Goal: Task Accomplishment & Management: Complete application form

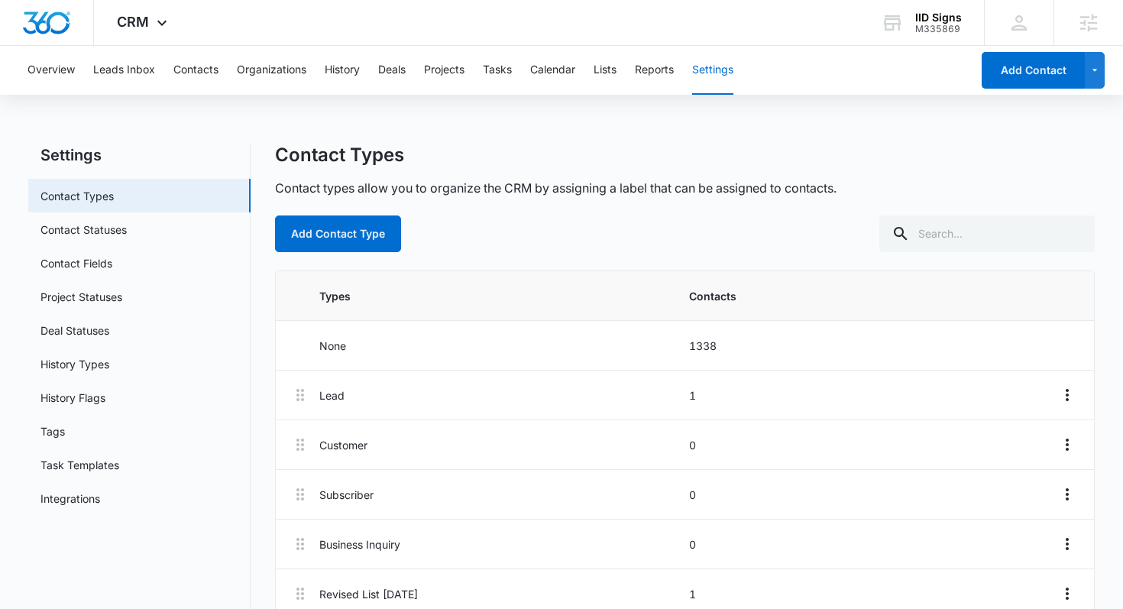
click at [476, 163] on div "Contact Types" at bounding box center [685, 155] width 820 height 23
click at [211, 75] on button "Contacts" at bounding box center [195, 70] width 45 height 49
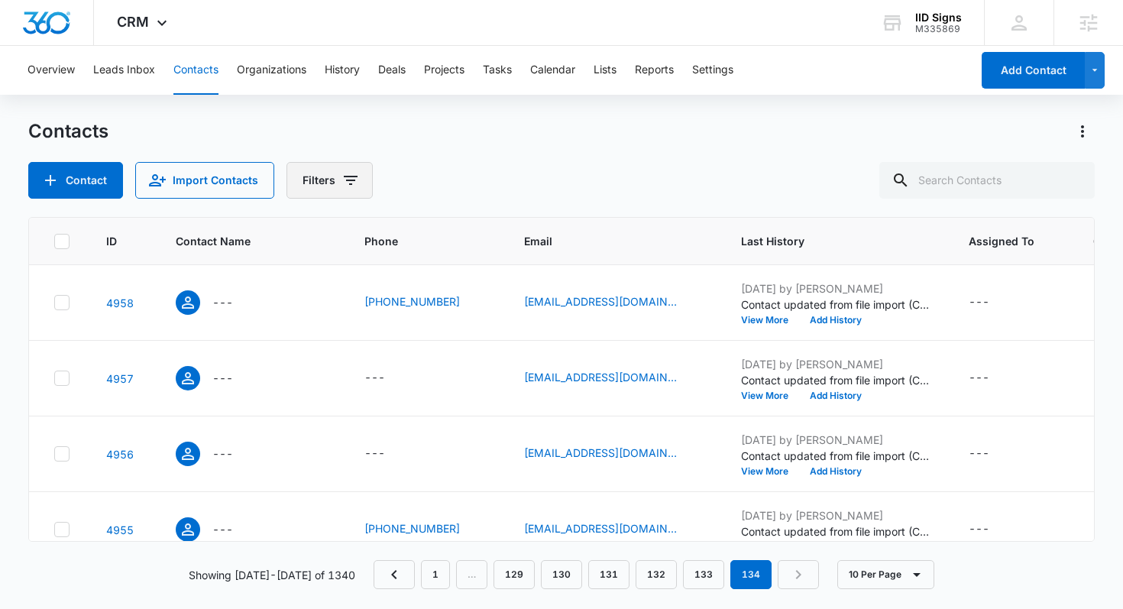
click at [328, 181] on button "Filters" at bounding box center [329, 180] width 86 height 37
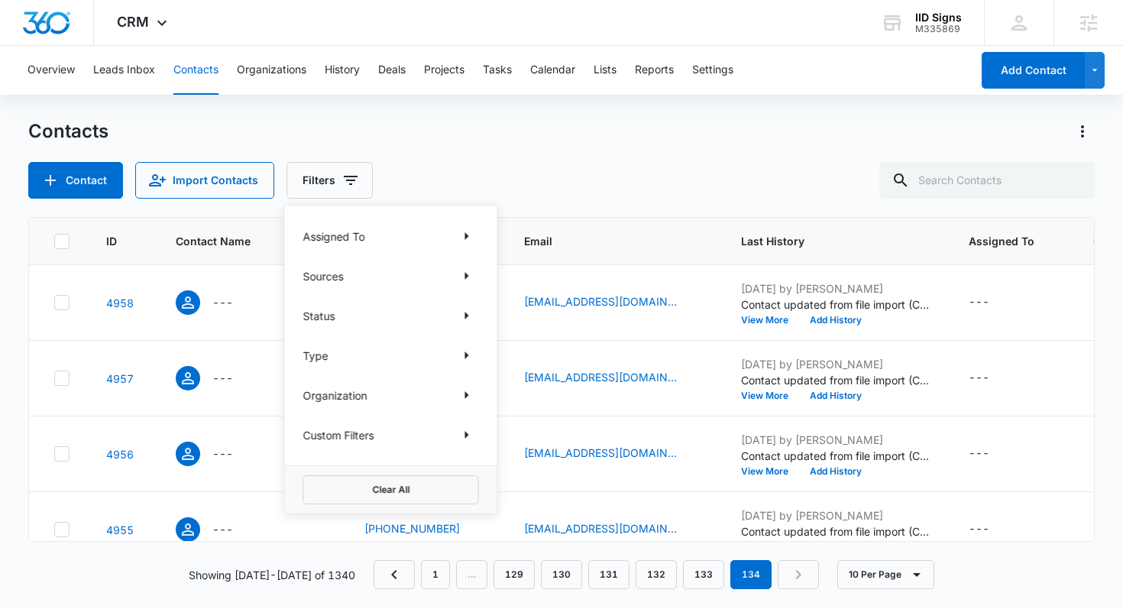
click at [360, 340] on div "Assigned To Sources Status Type Organization Custom Filters" at bounding box center [391, 335] width 212 height 260
click at [351, 352] on div "Type" at bounding box center [391, 355] width 176 height 24
click at [461, 362] on icon "Show Type filters" at bounding box center [466, 355] width 18 height 18
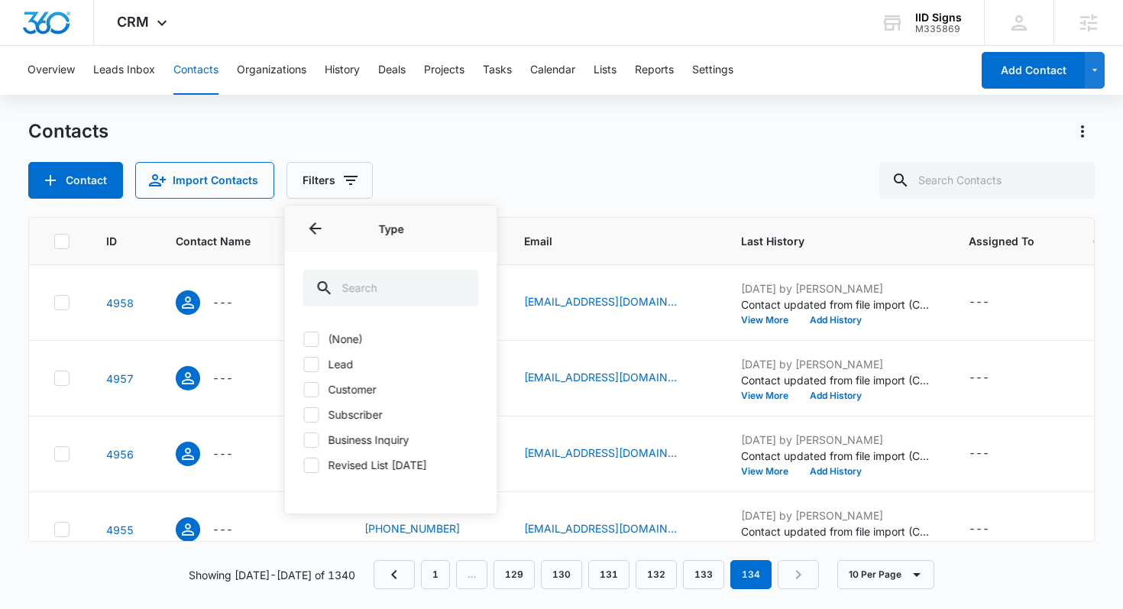
click at [313, 468] on icon at bounding box center [312, 465] width 14 height 14
click at [304, 465] on input "Revised List [DATE]" at bounding box center [303, 464] width 1 height 1
checkbox input "true"
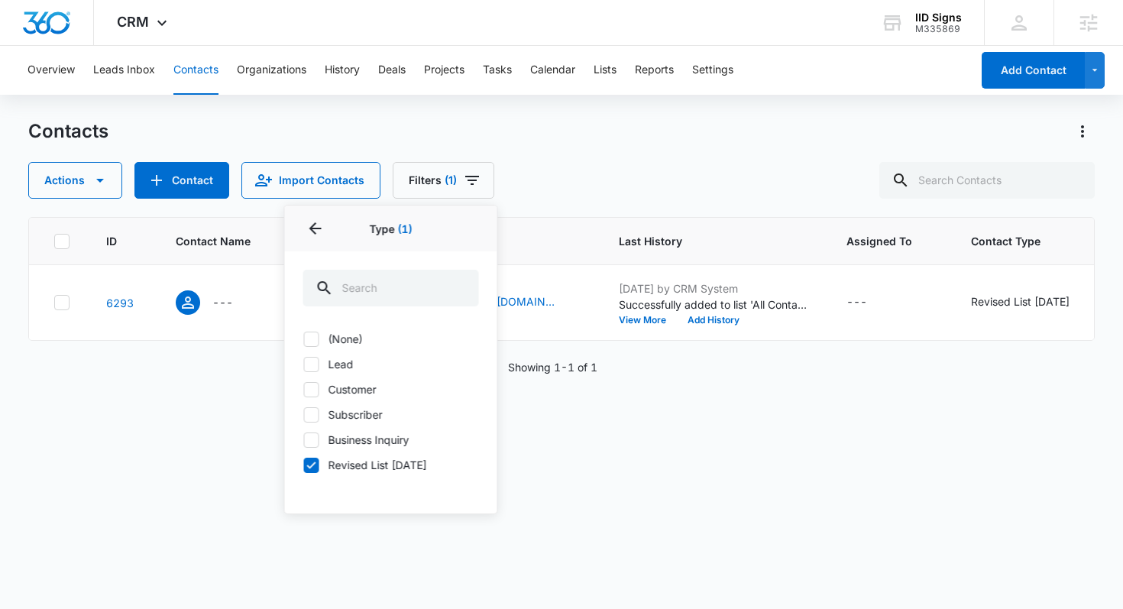
click at [318, 338] on label "(None)" at bounding box center [391, 339] width 176 height 16
click at [304, 338] on input "(None)" at bounding box center [303, 338] width 1 height 1
checkbox input "true"
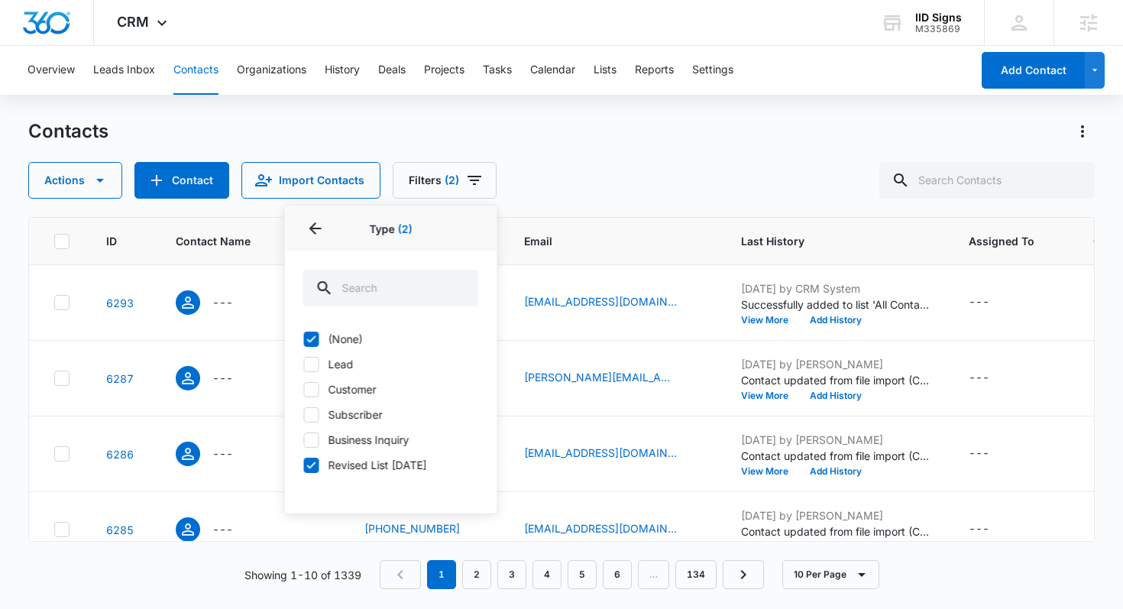
click at [315, 466] on icon at bounding box center [312, 465] width 14 height 14
click at [304, 465] on input "Revised List [DATE]" at bounding box center [303, 464] width 1 height 1
checkbox input "false"
click at [314, 339] on icon at bounding box center [312, 339] width 14 height 14
click at [304, 339] on input "(None)" at bounding box center [303, 338] width 1 height 1
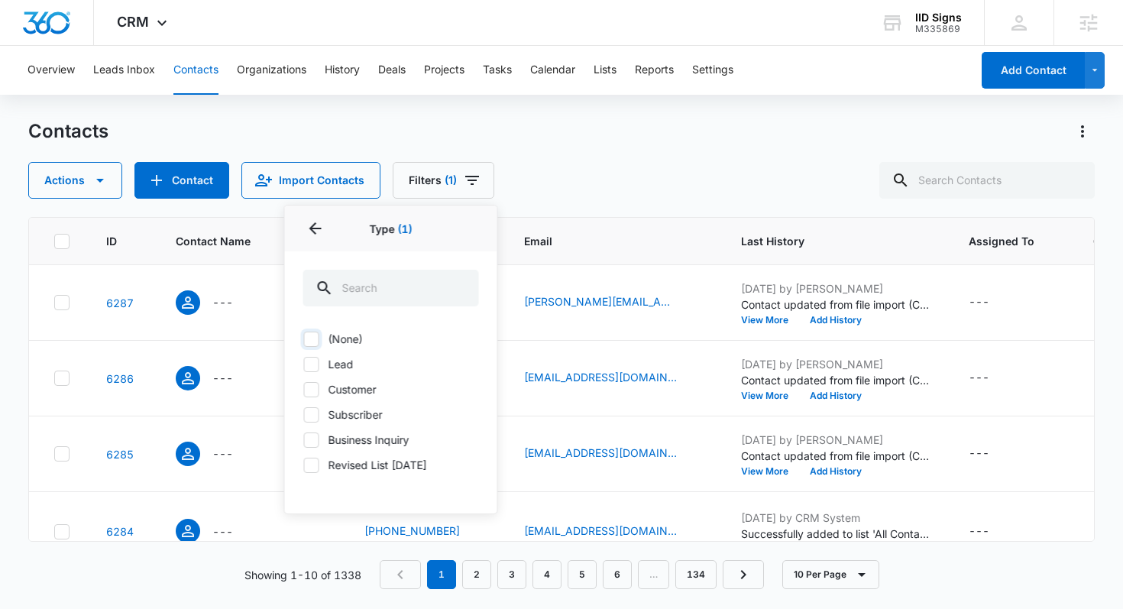
checkbox input "false"
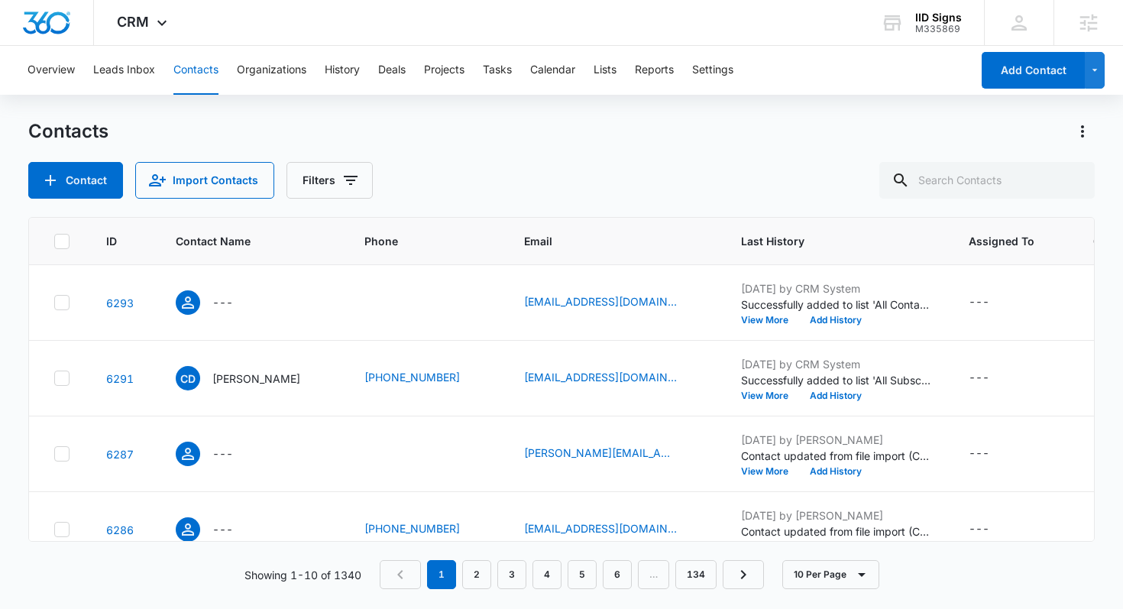
click at [434, 186] on div "Contact Import Contacts Filters" at bounding box center [561, 180] width 1067 height 37
click at [326, 177] on button "Filters" at bounding box center [329, 180] width 86 height 37
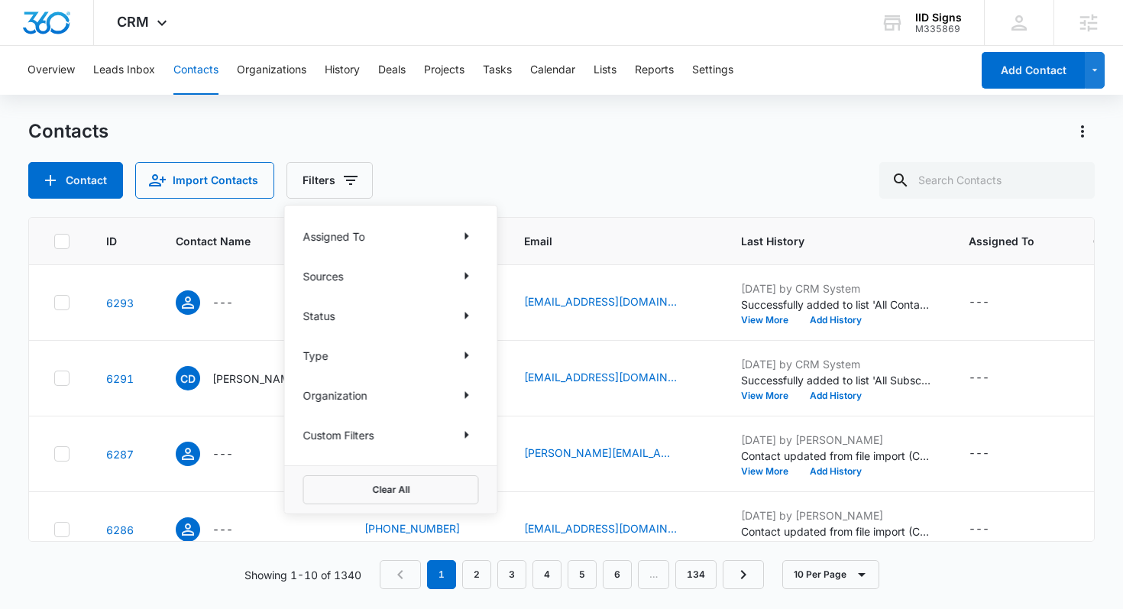
click at [338, 279] on p "Sources" at bounding box center [323, 276] width 40 height 16
click at [463, 320] on icon "Show Status filters" at bounding box center [466, 315] width 18 height 18
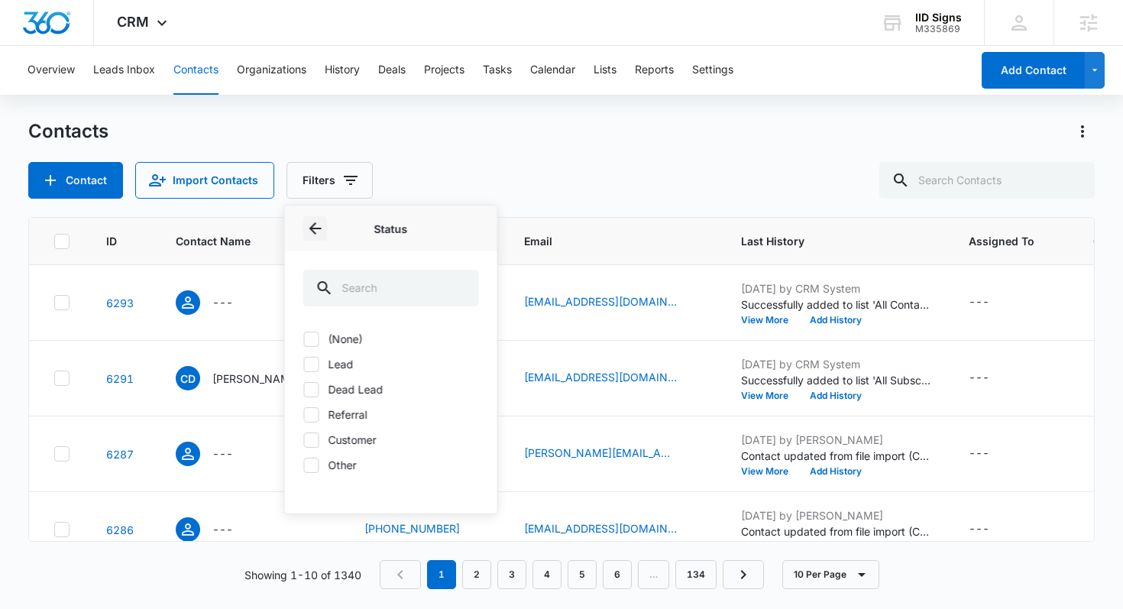
click at [313, 226] on icon "Back" at bounding box center [315, 228] width 18 height 18
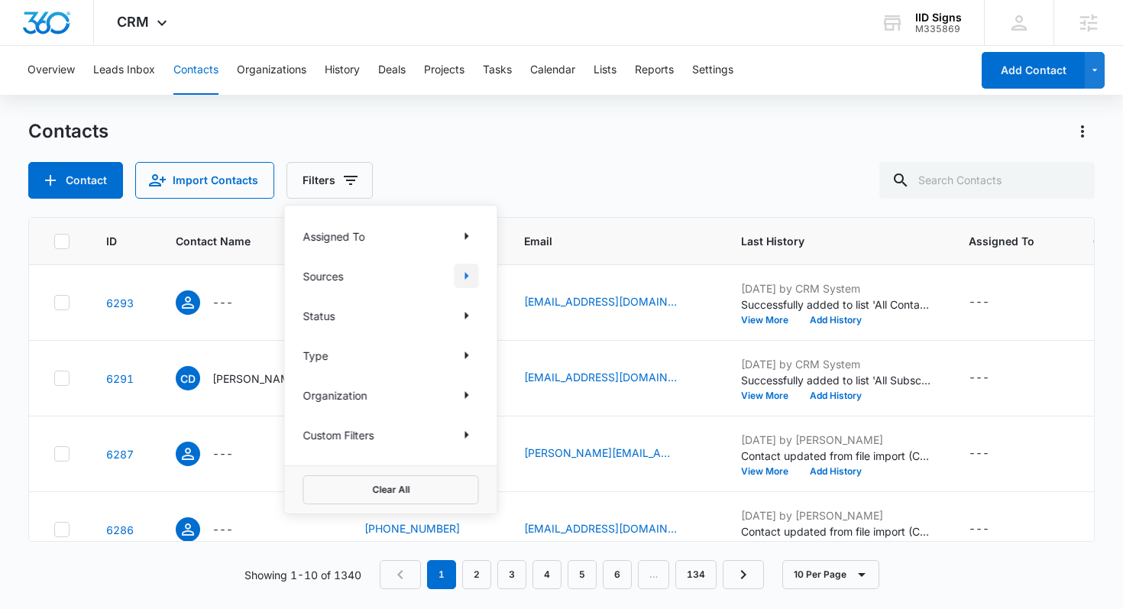
click at [467, 280] on icon "Show Sources filters" at bounding box center [466, 276] width 18 height 18
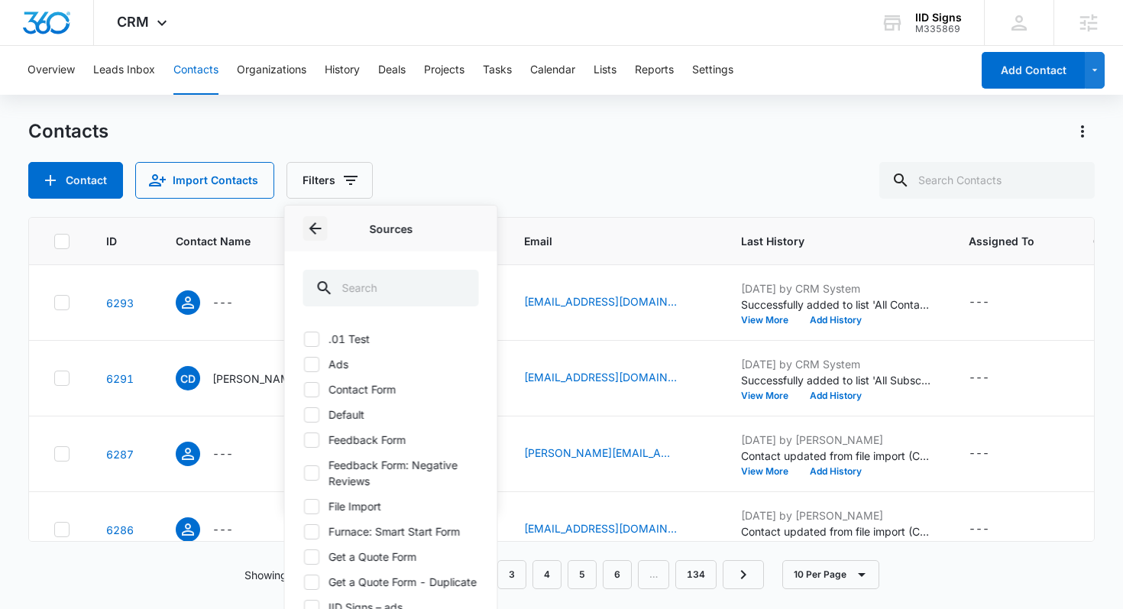
click at [319, 225] on icon "Back" at bounding box center [315, 228] width 18 height 18
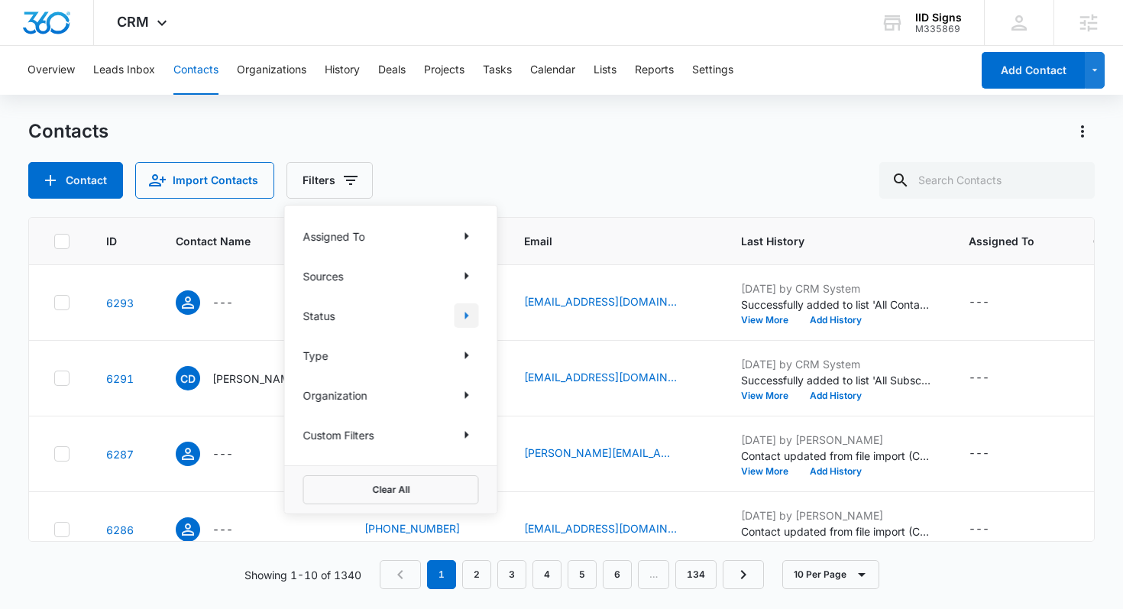
click at [469, 316] on icon "Show Status filters" at bounding box center [466, 315] width 18 height 18
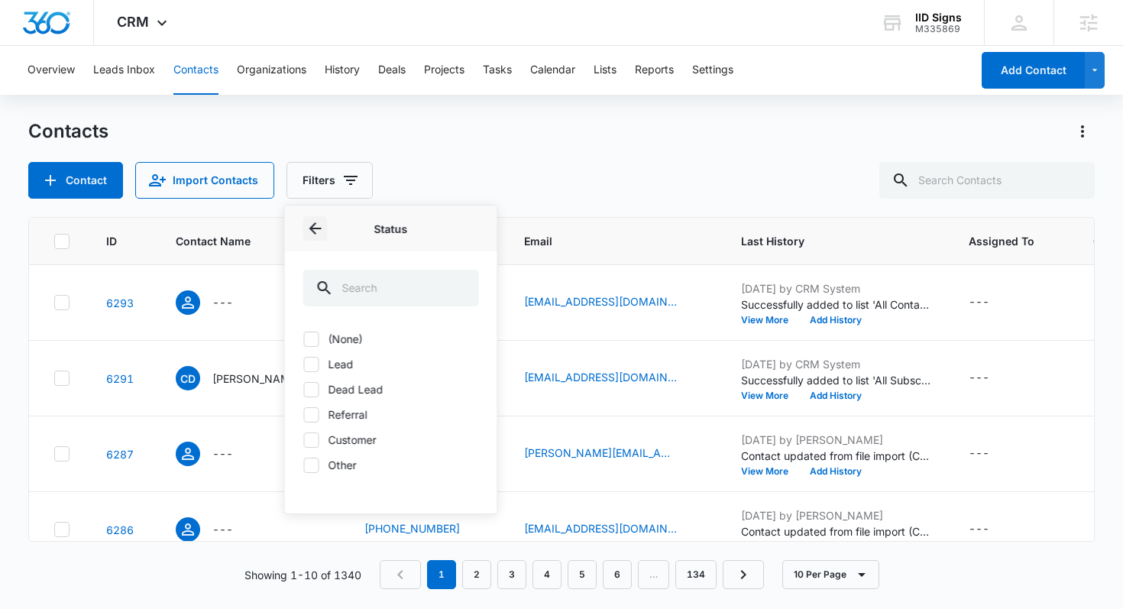
click at [314, 224] on icon "Back" at bounding box center [315, 228] width 12 height 12
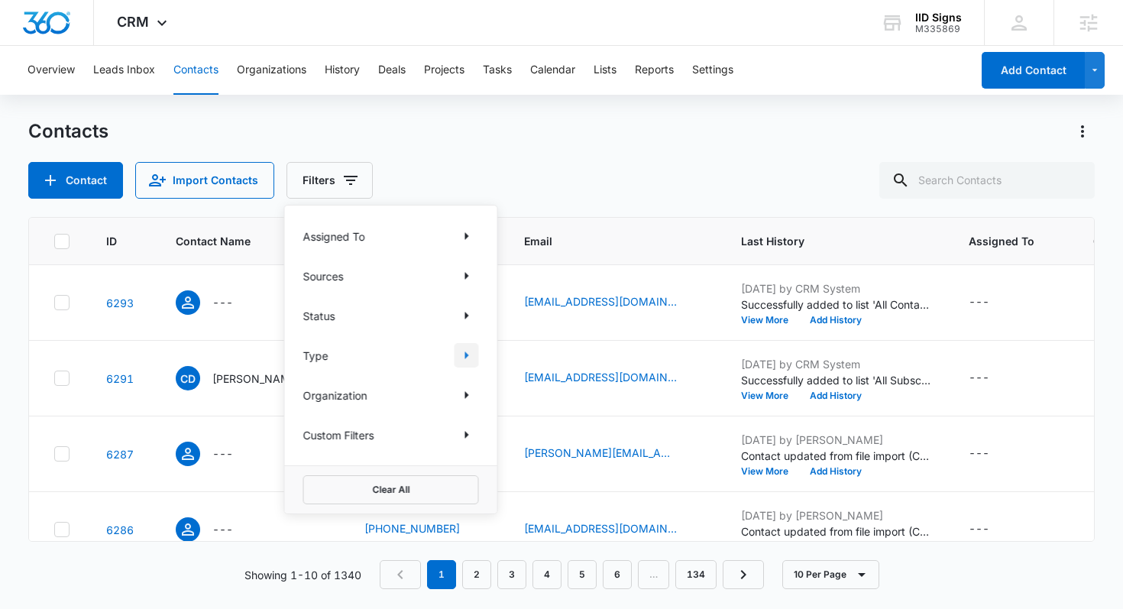
click at [467, 357] on icon "Show Type filters" at bounding box center [466, 355] width 18 height 18
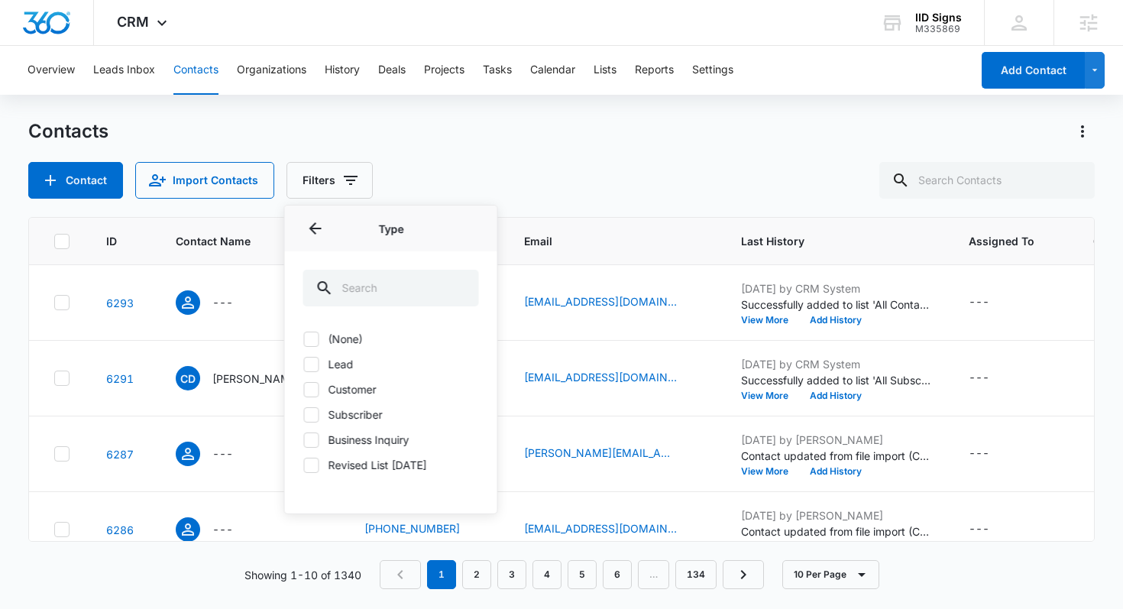
click at [309, 340] on icon at bounding box center [311, 338] width 9 height 7
click at [304, 339] on input "(None)" at bounding box center [303, 338] width 1 height 1
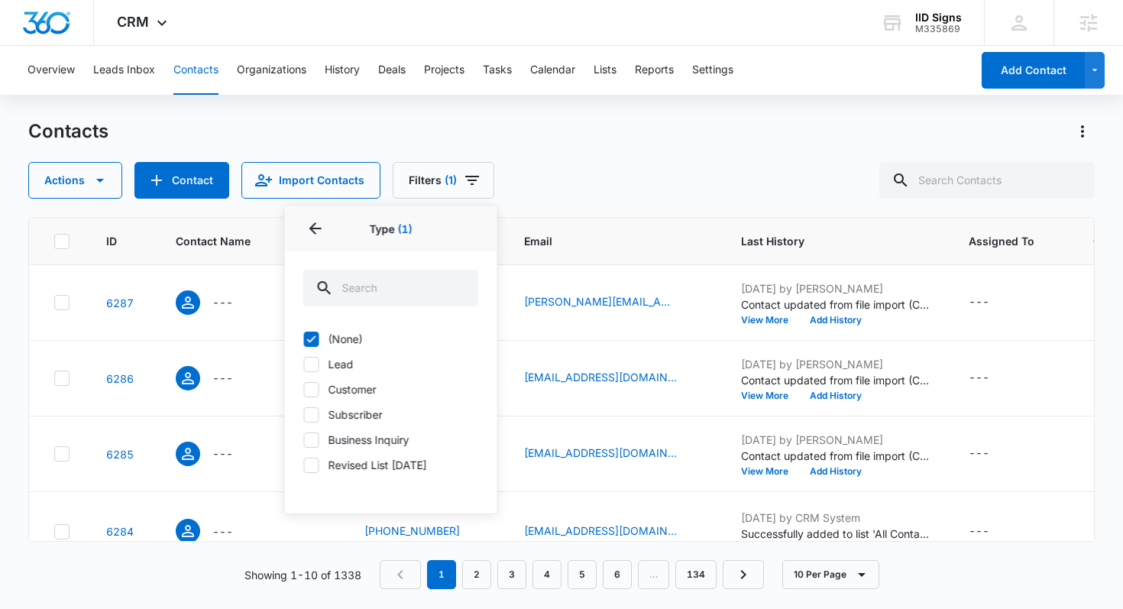
click at [312, 329] on div "(None) Lead Customer Subscriber Business Inquiry Revised List [DATE]" at bounding box center [391, 411] width 212 height 179
click at [312, 336] on icon at bounding box center [312, 339] width 14 height 14
click at [304, 338] on input "(None)" at bounding box center [303, 338] width 1 height 1
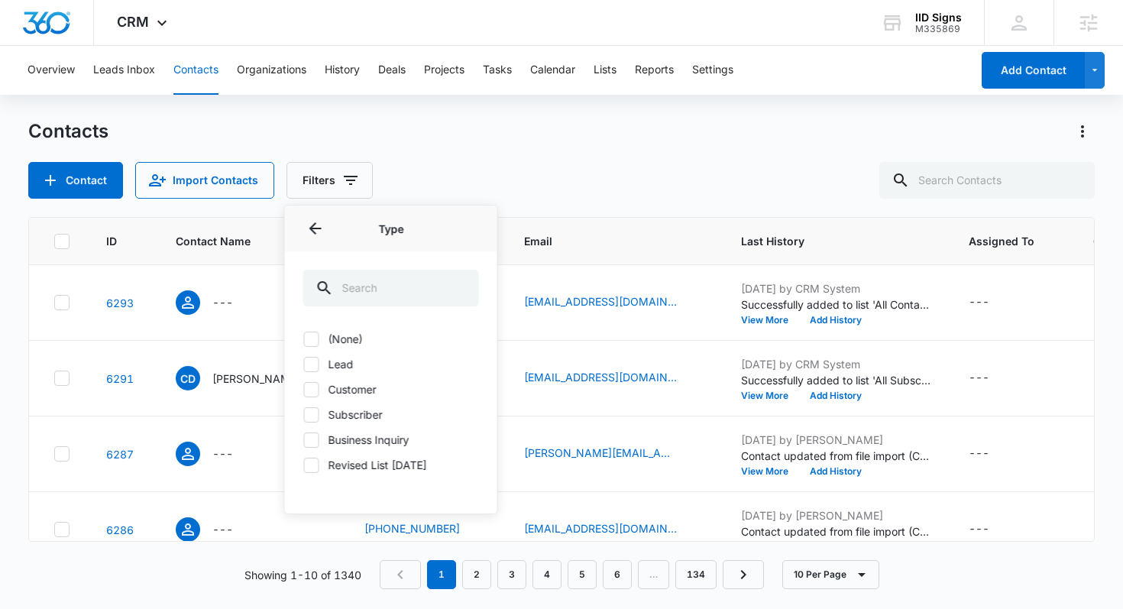
click at [312, 336] on icon at bounding box center [312, 339] width 14 height 14
click at [304, 338] on input "(None)" at bounding box center [303, 338] width 1 height 1
checkbox input "true"
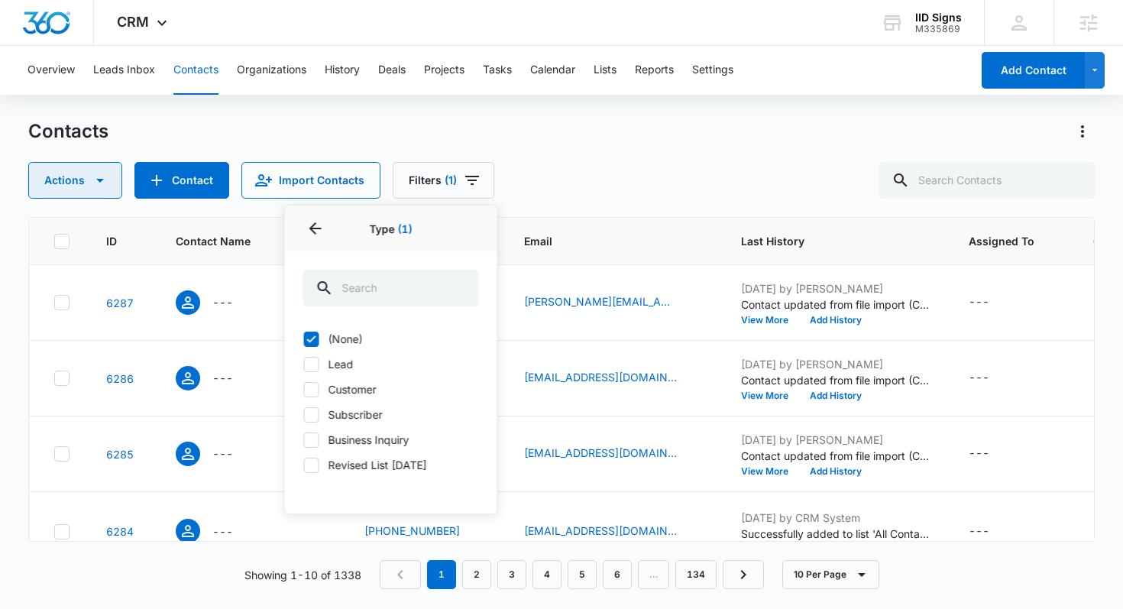
click at [88, 180] on button "Actions" at bounding box center [75, 180] width 94 height 37
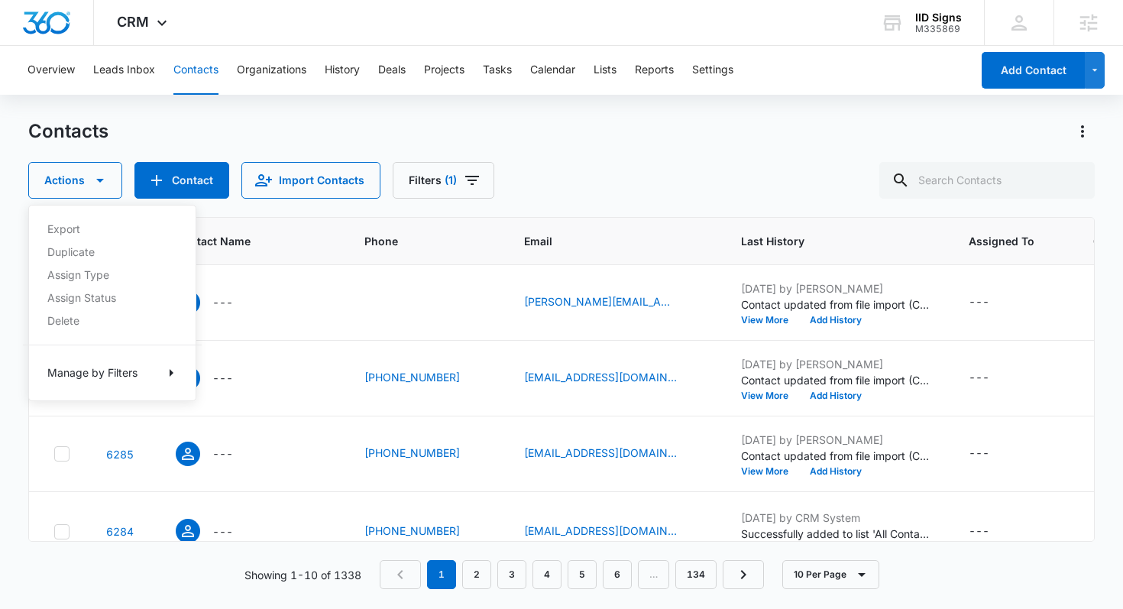
click at [67, 318] on div "Export Duplicate Assign Type Assign Status Delete Manage by Filters" at bounding box center [112, 303] width 168 height 196
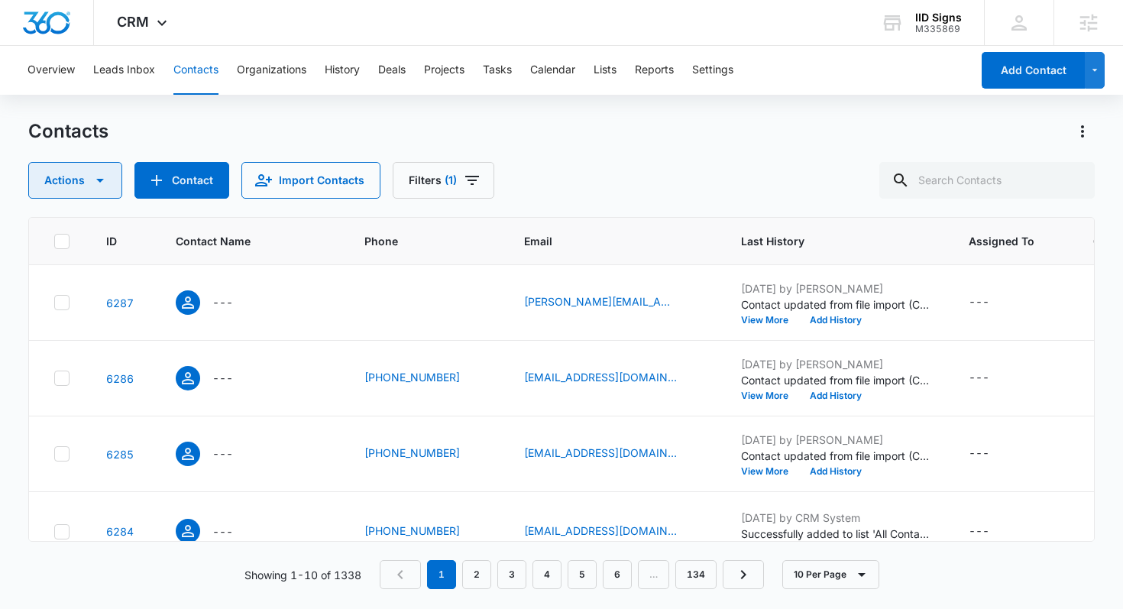
click at [79, 178] on button "Actions" at bounding box center [75, 180] width 94 height 37
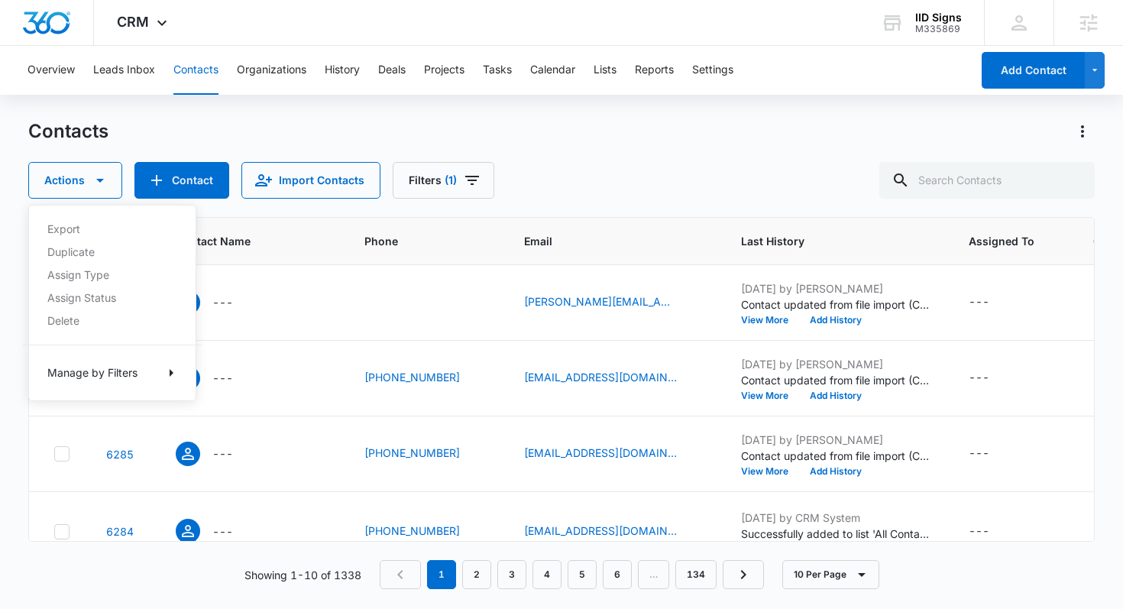
click at [66, 324] on div "Export Duplicate Assign Type Assign Status Delete Manage by Filters" at bounding box center [112, 303] width 168 height 196
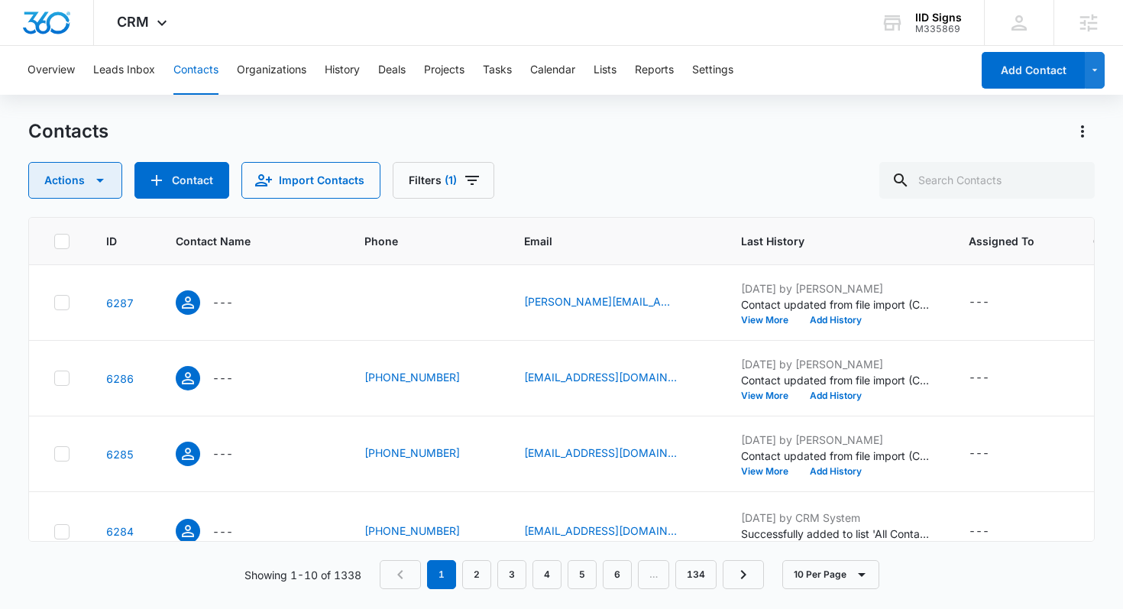
click at [70, 177] on button "Actions" at bounding box center [75, 180] width 94 height 37
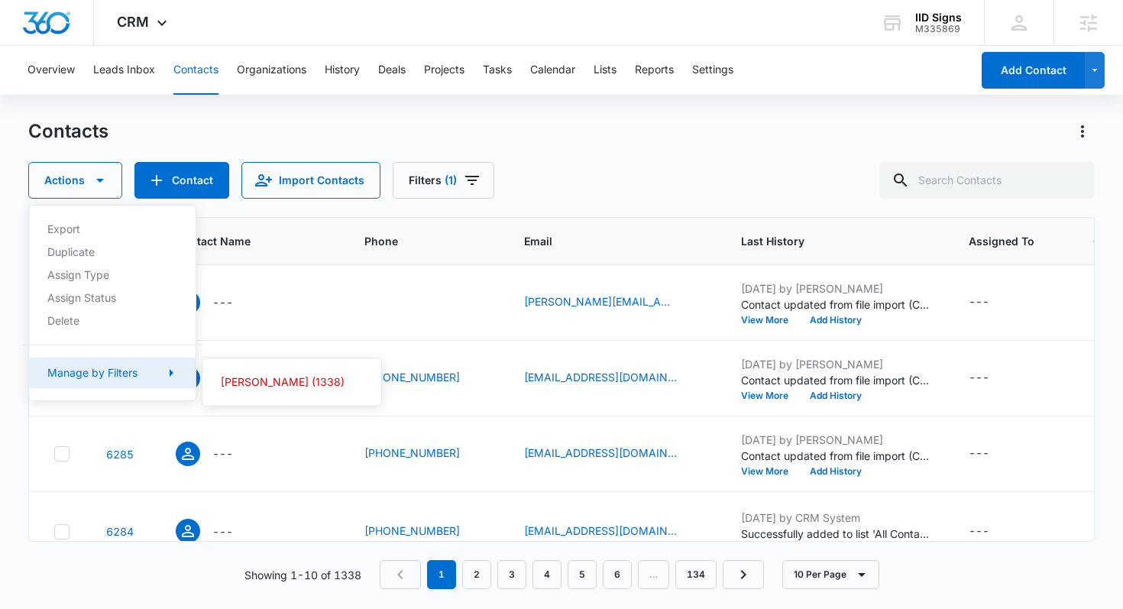
click at [87, 377] on div "Manage by Filters" at bounding box center [92, 372] width 90 height 11
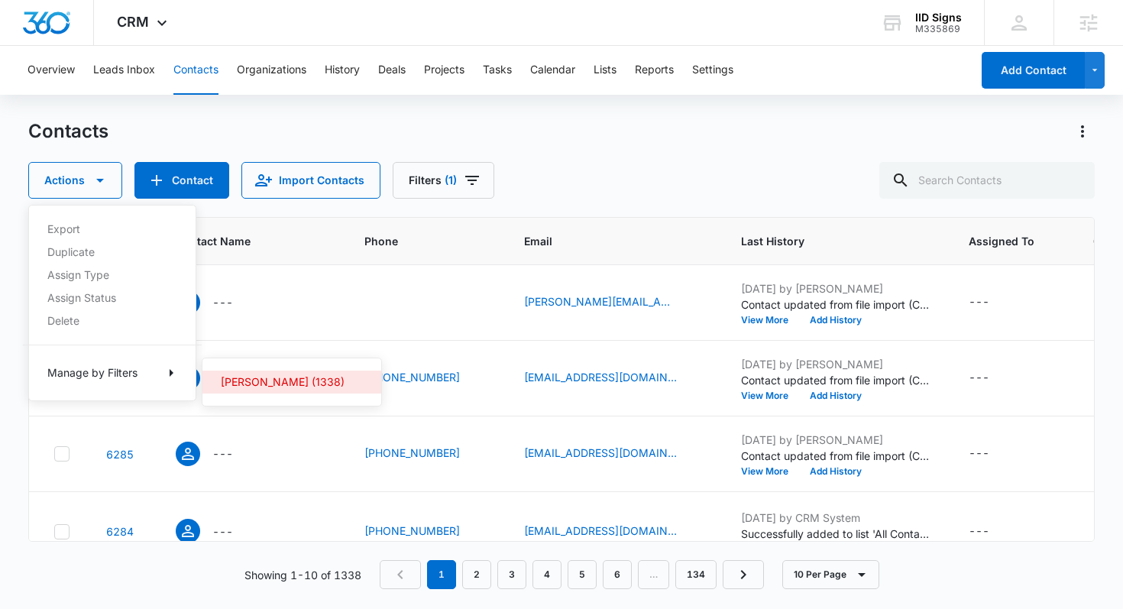
click at [254, 384] on div "[PERSON_NAME] (1338)" at bounding box center [283, 382] width 124 height 11
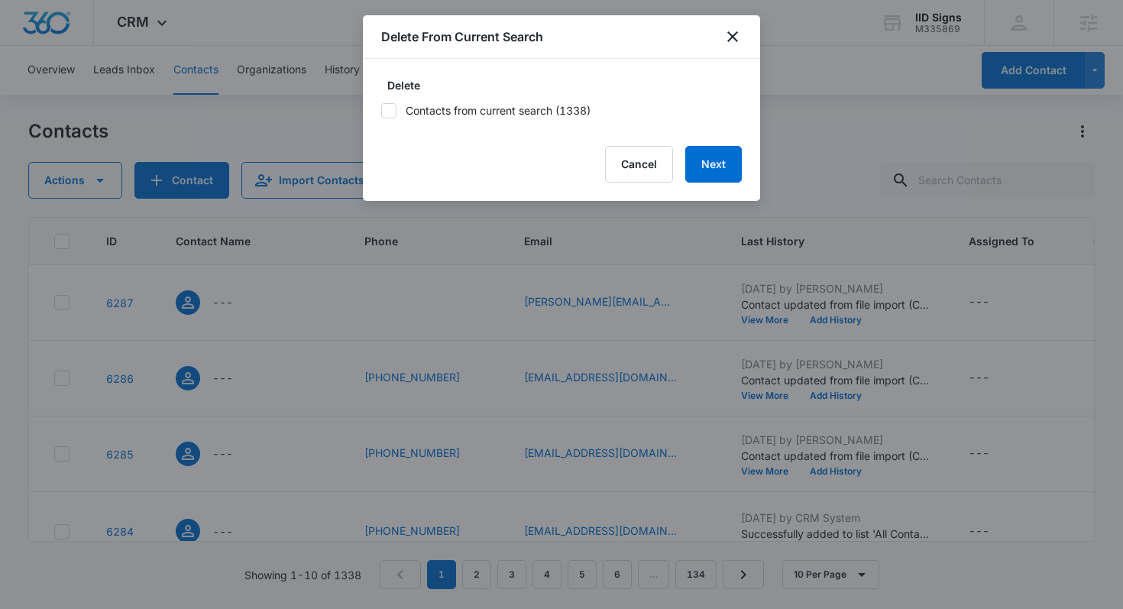
click at [403, 110] on label "Contacts from current search (1338)" at bounding box center [561, 110] width 360 height 16
click at [381, 111] on input "Contacts from current search (1338)" at bounding box center [381, 111] width 0 height 0
click at [723, 160] on button "Next" at bounding box center [713, 164] width 57 height 37
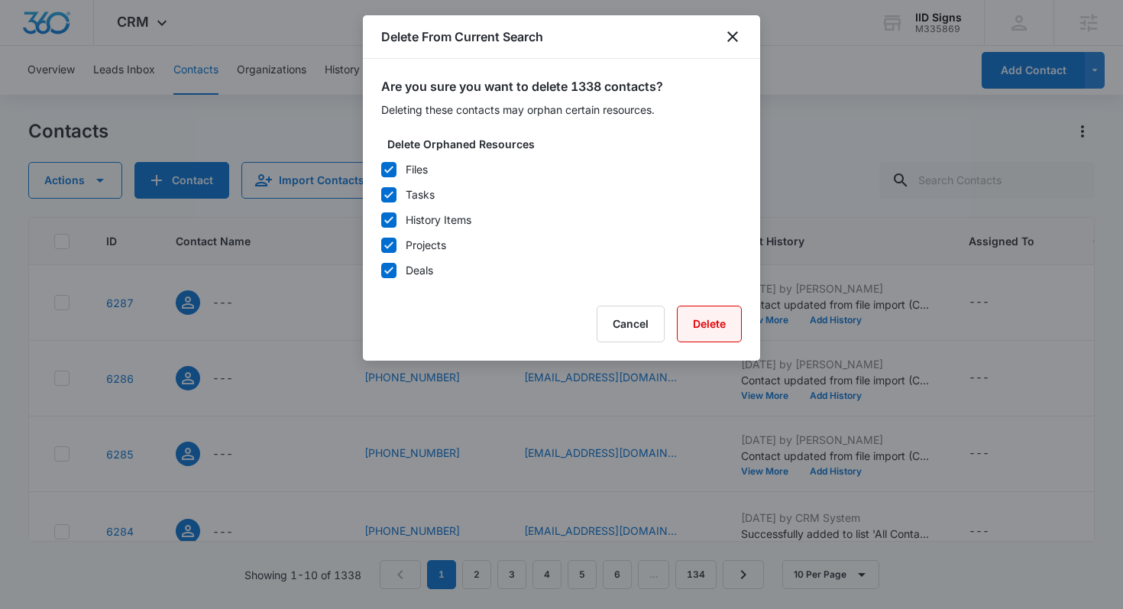
click at [727, 334] on button "Delete" at bounding box center [709, 324] width 65 height 37
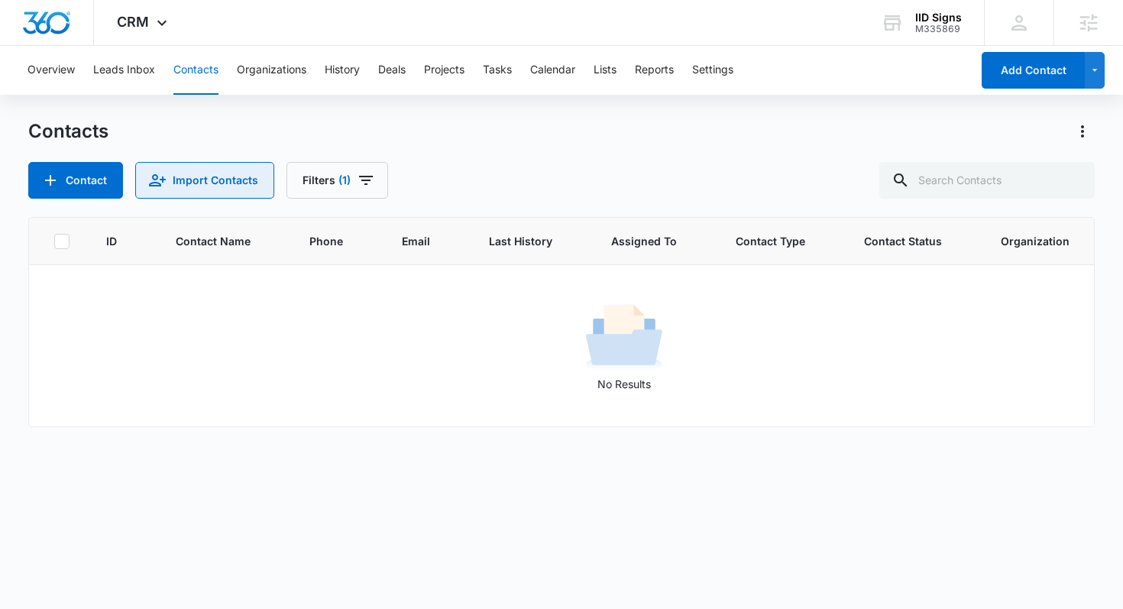
click at [231, 171] on button "Import Contacts" at bounding box center [204, 180] width 139 height 37
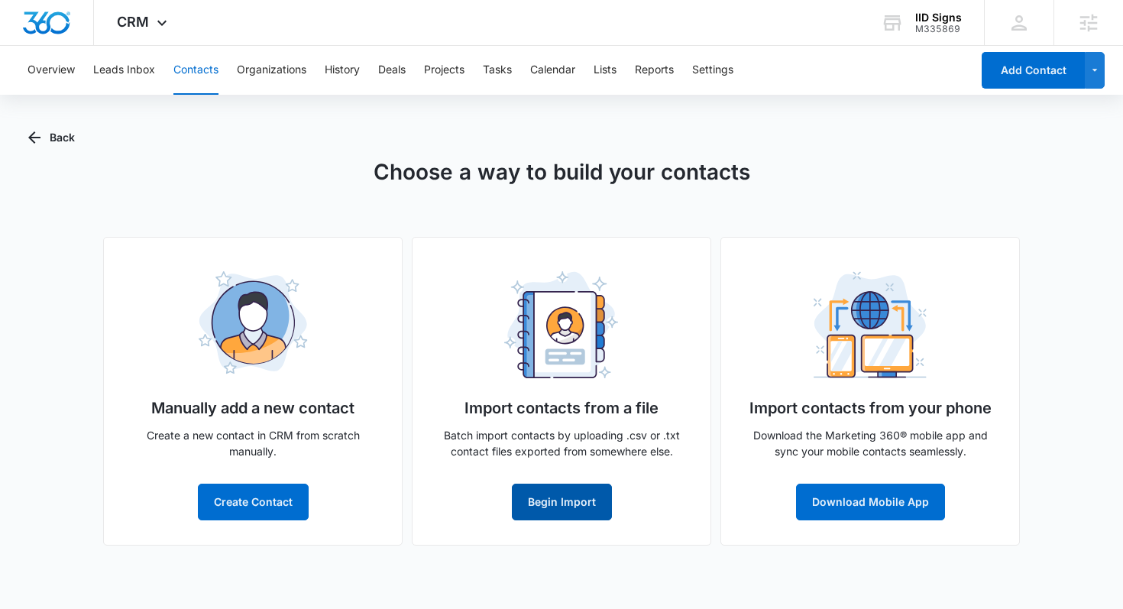
click at [559, 496] on button "Begin Import" at bounding box center [562, 501] width 100 height 37
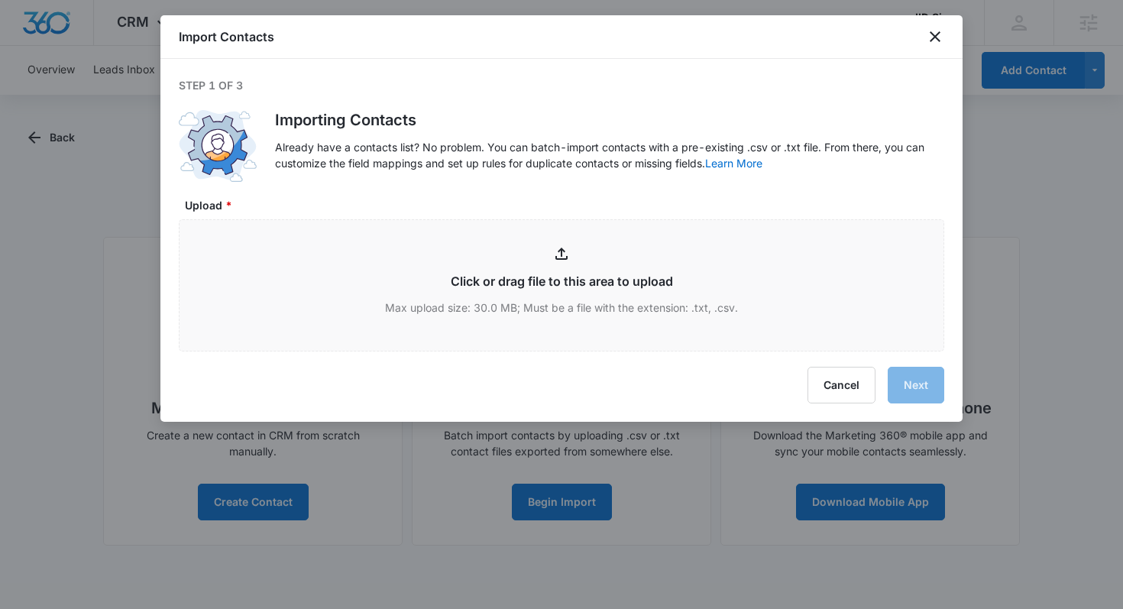
type input "C:\fakepath\IID SIGNS CRM LIST (FINAL EDIT) - CRM LIST (FINAL EDIT).csv"
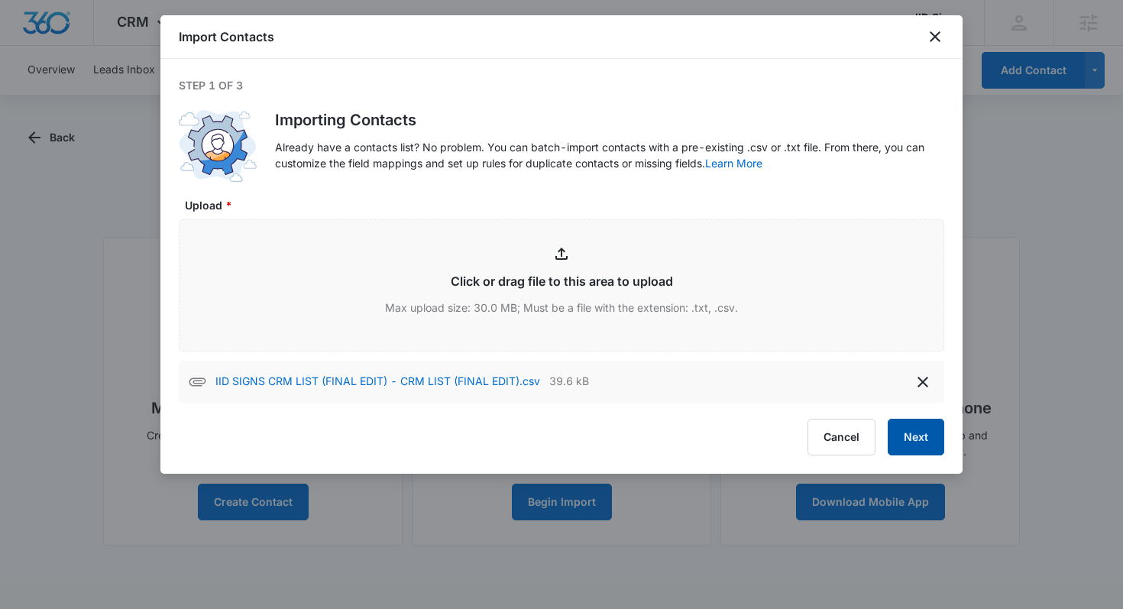
click at [900, 430] on button "Next" at bounding box center [915, 437] width 57 height 37
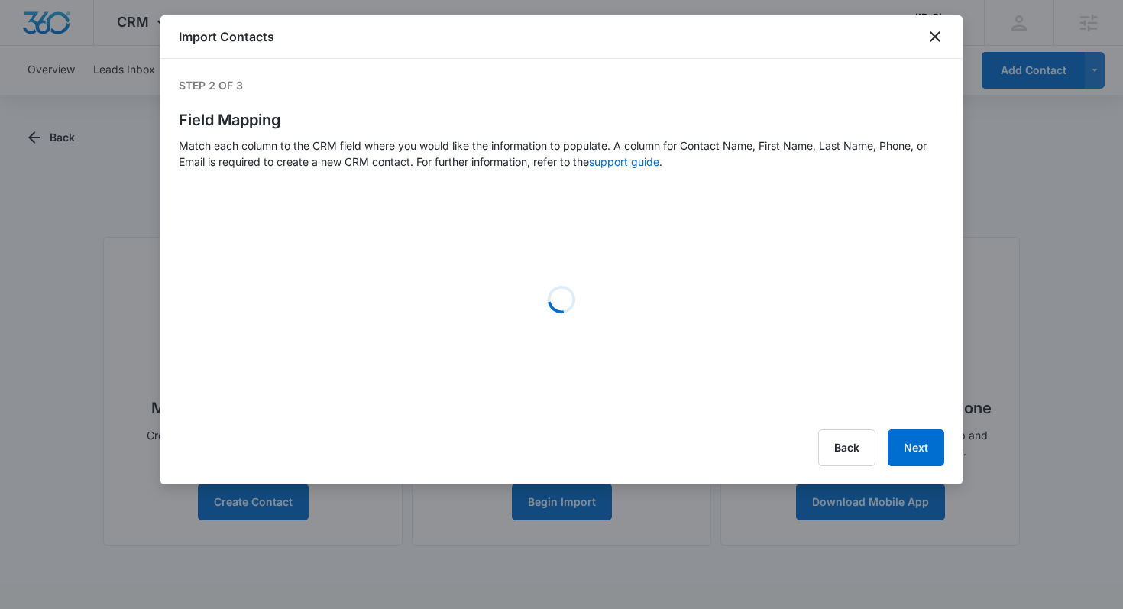
select select "name"
select select "184"
select select "185"
select select "ipAddress"
select select "364"
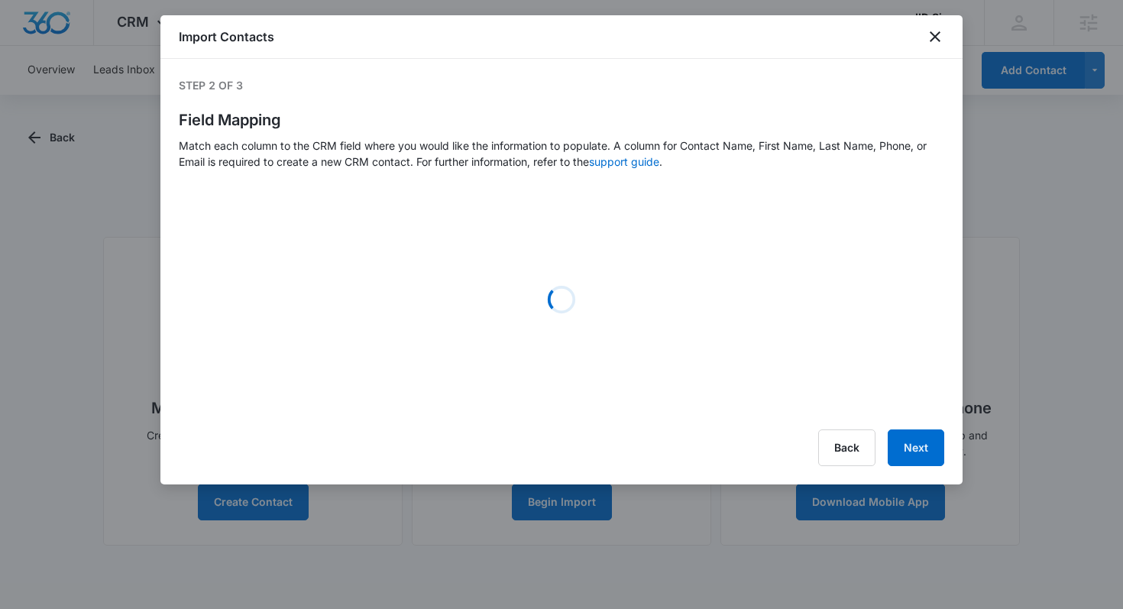
select select "286"
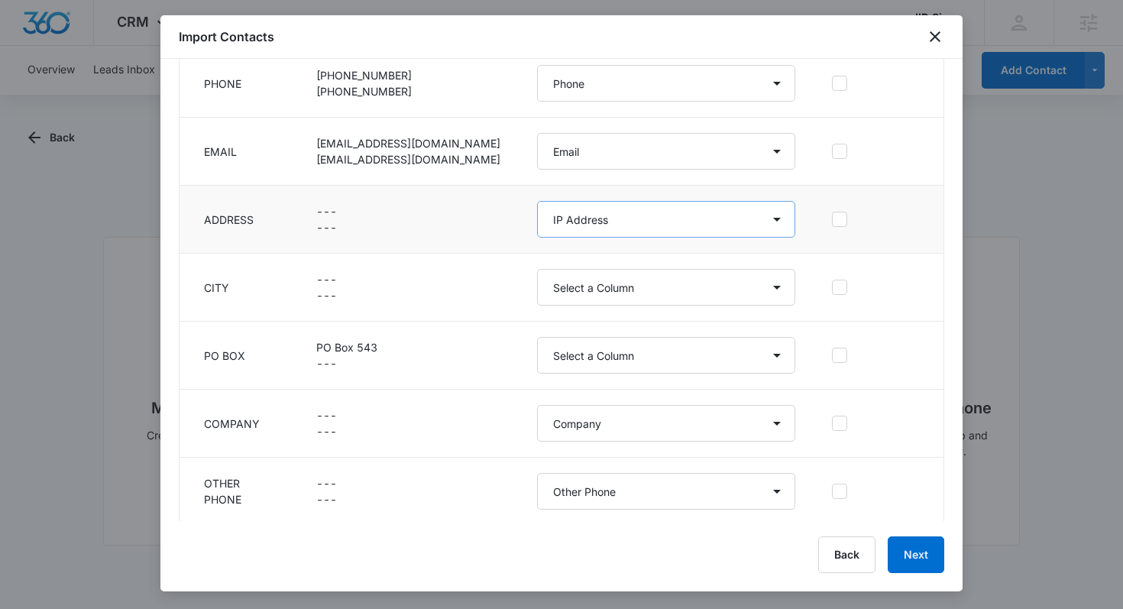
scroll to position [266, 0]
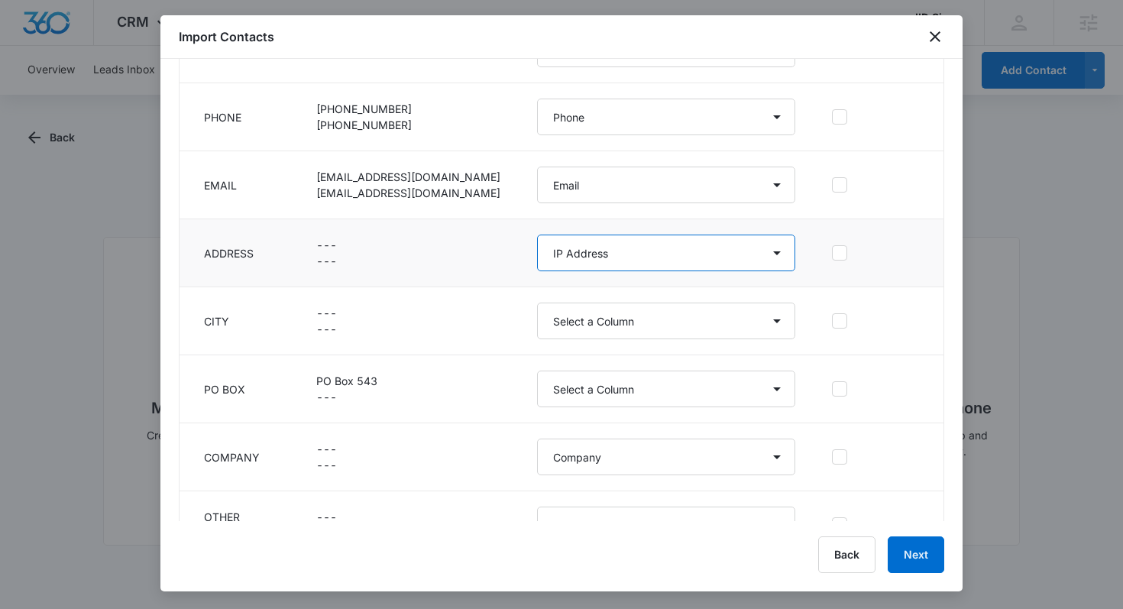
click at [651, 264] on select "Select a Column Active Status Address/City Address/Country Address/State Addres…" at bounding box center [666, 252] width 258 height 37
select select "187"
click at [537, 234] on select "Select a Column Active Status Address/City Address/Country Address/State Addres…" at bounding box center [666, 252] width 258 height 37
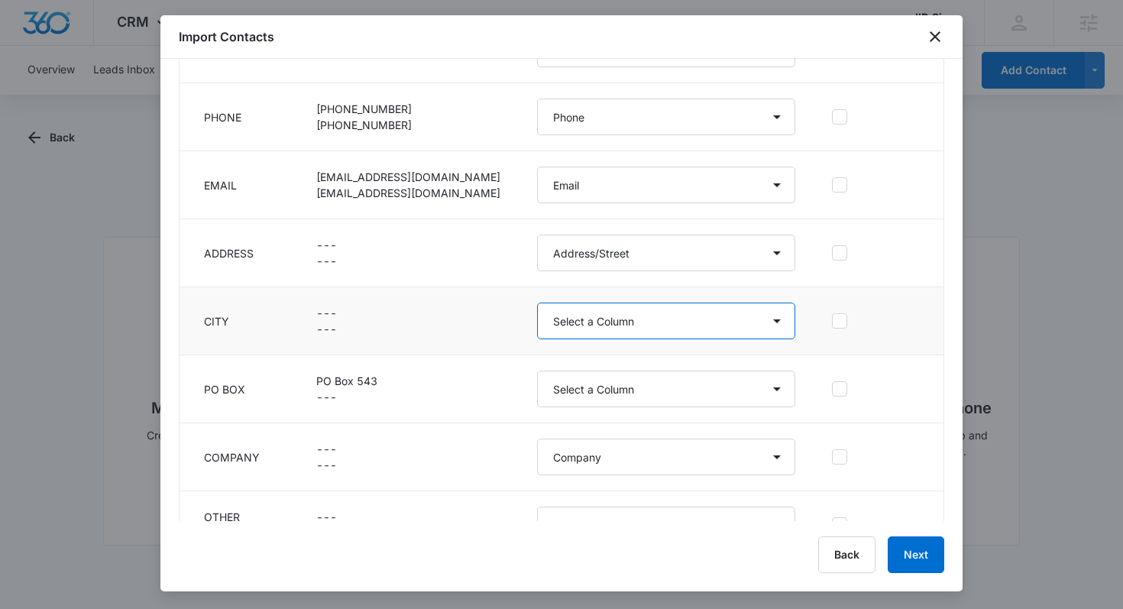
click at [715, 303] on select "Select a Column Active Status Address/City Address/Country Address/State Addres…" at bounding box center [666, 320] width 258 height 37
select select "188"
click at [537, 302] on select "Select a Column Active Status Address/City Address/Country Address/State Addres…" at bounding box center [666, 320] width 258 height 37
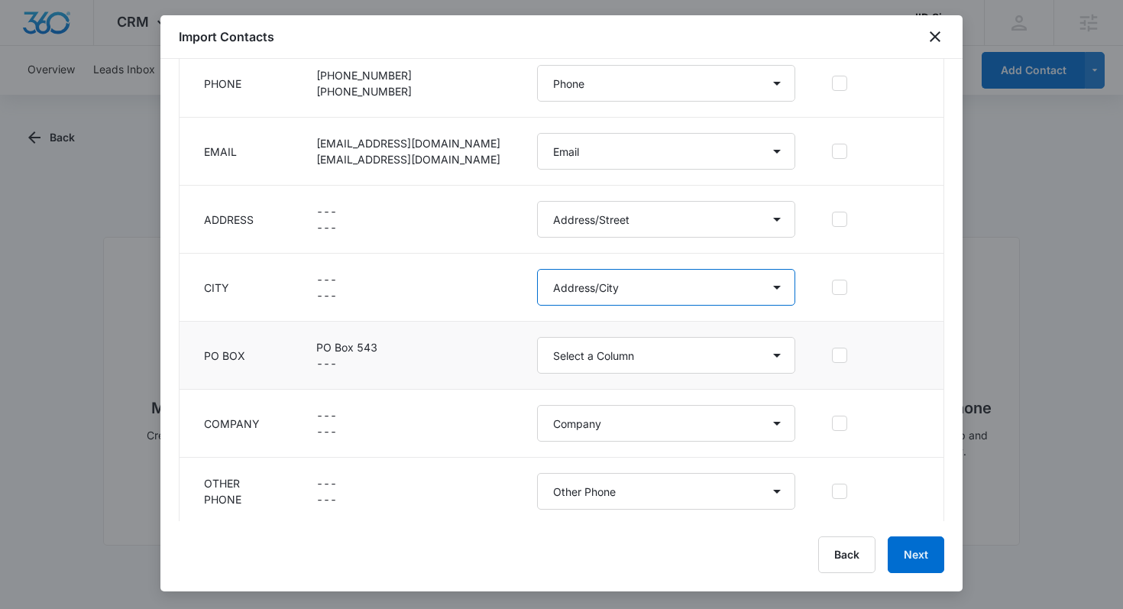
scroll to position [304, 0]
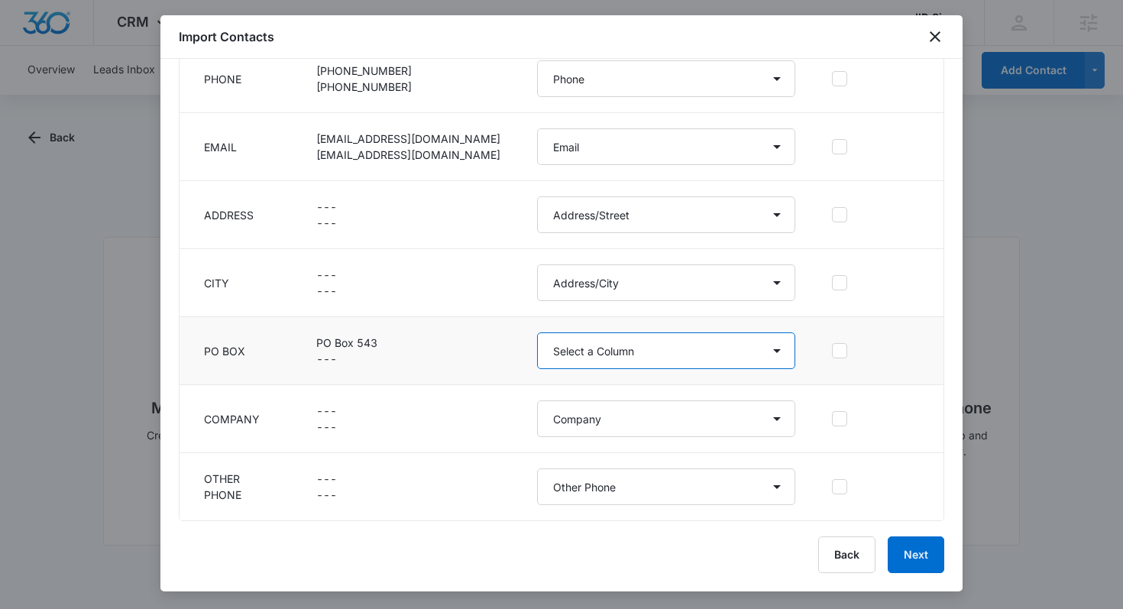
click at [642, 356] on select "Select a Column Active Status Address/City Address/Country Address/State Addres…" at bounding box center [666, 350] width 258 height 37
select select "300"
click at [537, 332] on select "Select a Column Active Status Address/City Address/Country Address/State Addres…" at bounding box center [666, 350] width 258 height 37
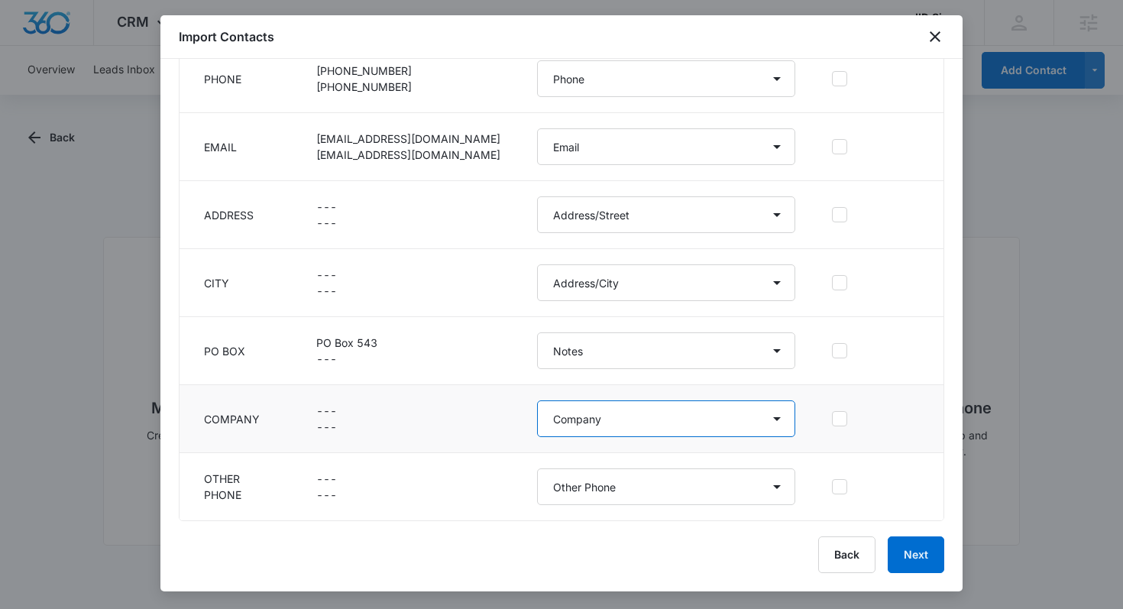
click at [589, 413] on select "Select a Column Active Status Address/City Address/Country Address/State Addres…" at bounding box center [666, 418] width 258 height 37
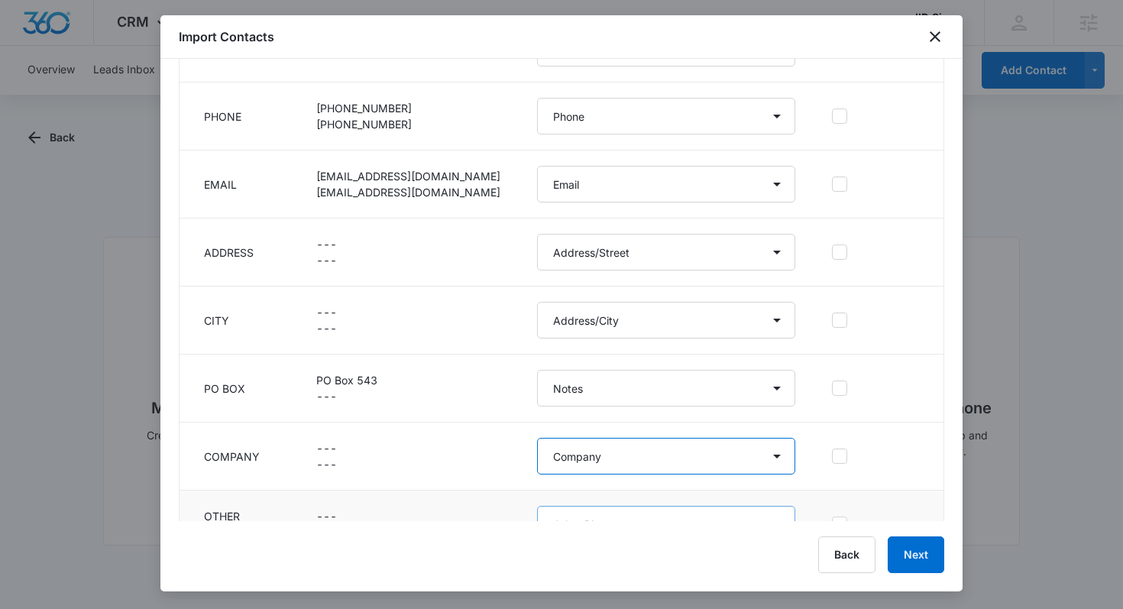
scroll to position [220, 0]
click at [903, 545] on button "Next" at bounding box center [915, 554] width 57 height 37
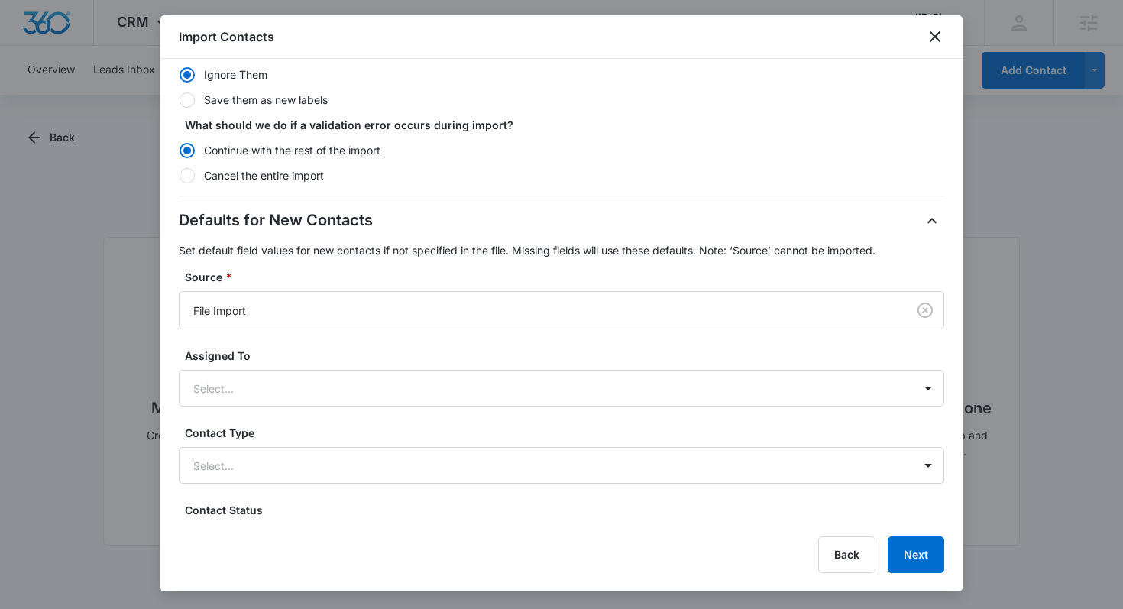
scroll to position [345, 0]
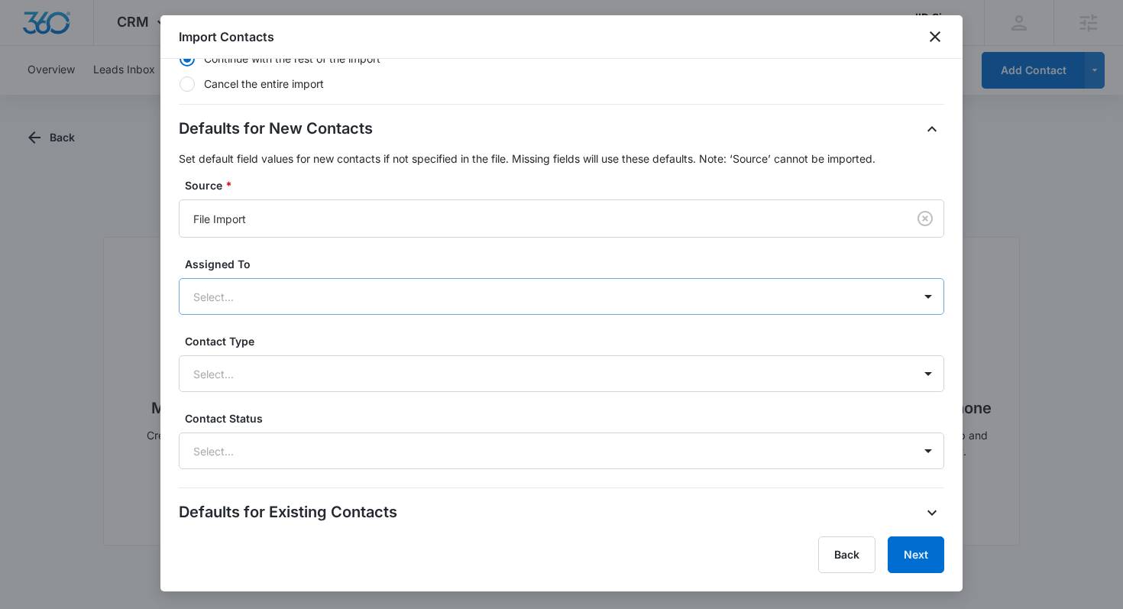
click at [648, 299] on div at bounding box center [543, 296] width 700 height 19
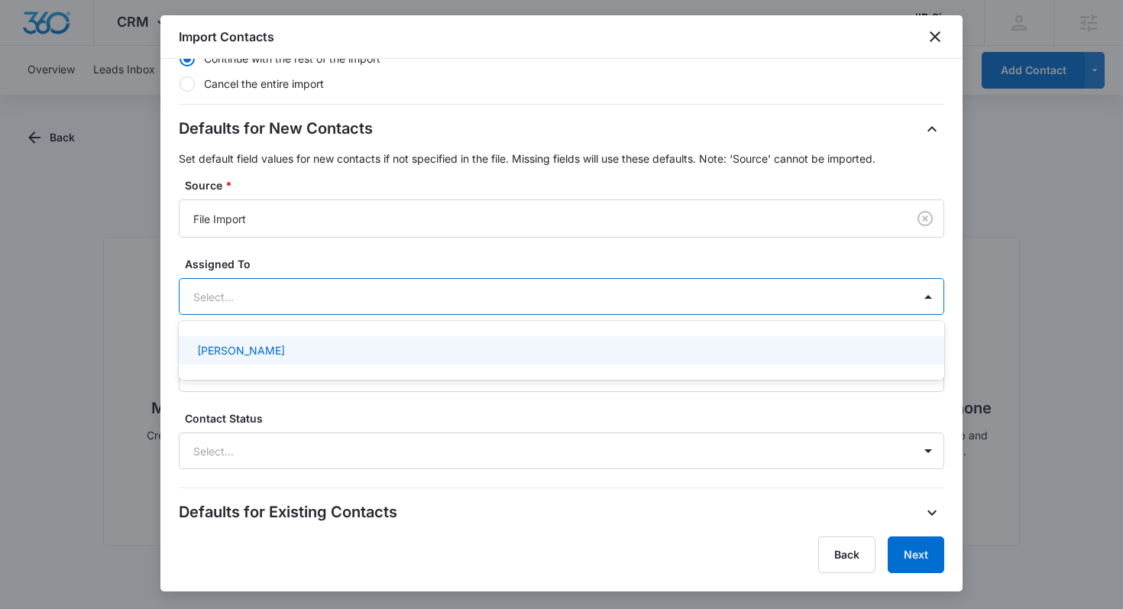
click at [565, 313] on div "Select..." at bounding box center [545, 297] width 733 height 34
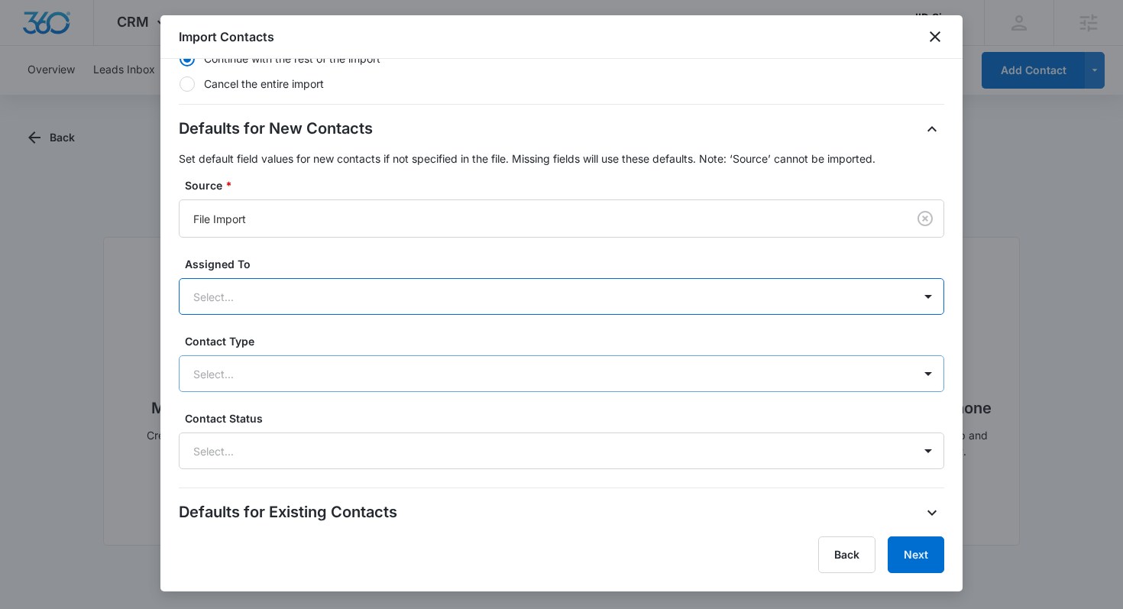
click at [514, 359] on div "Select..." at bounding box center [545, 374] width 733 height 34
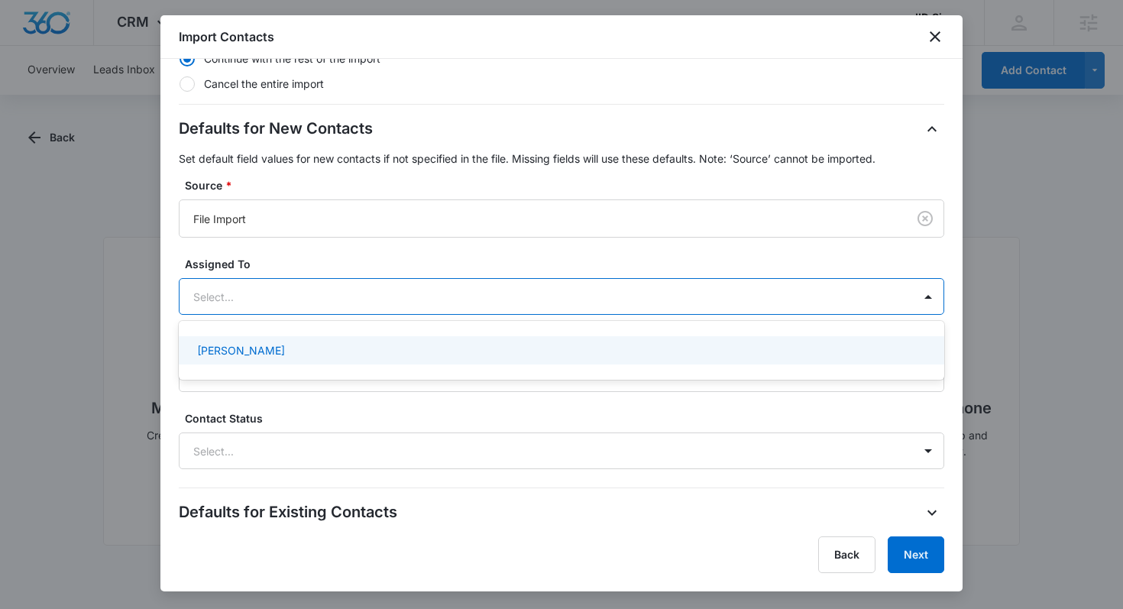
click at [485, 301] on div at bounding box center [543, 296] width 700 height 19
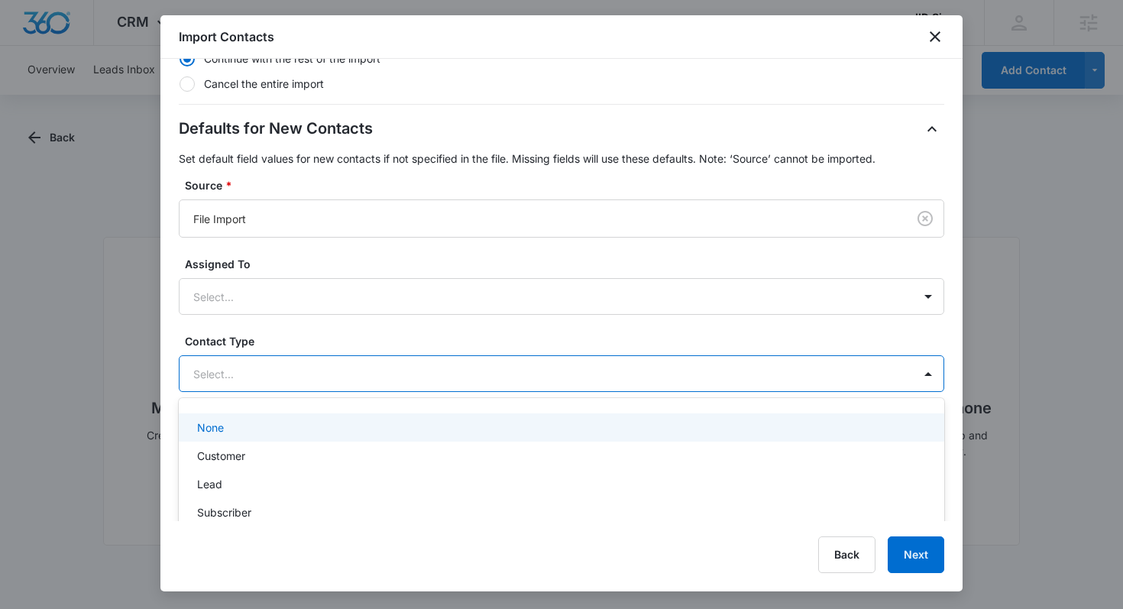
click at [467, 380] on div at bounding box center [543, 373] width 700 height 19
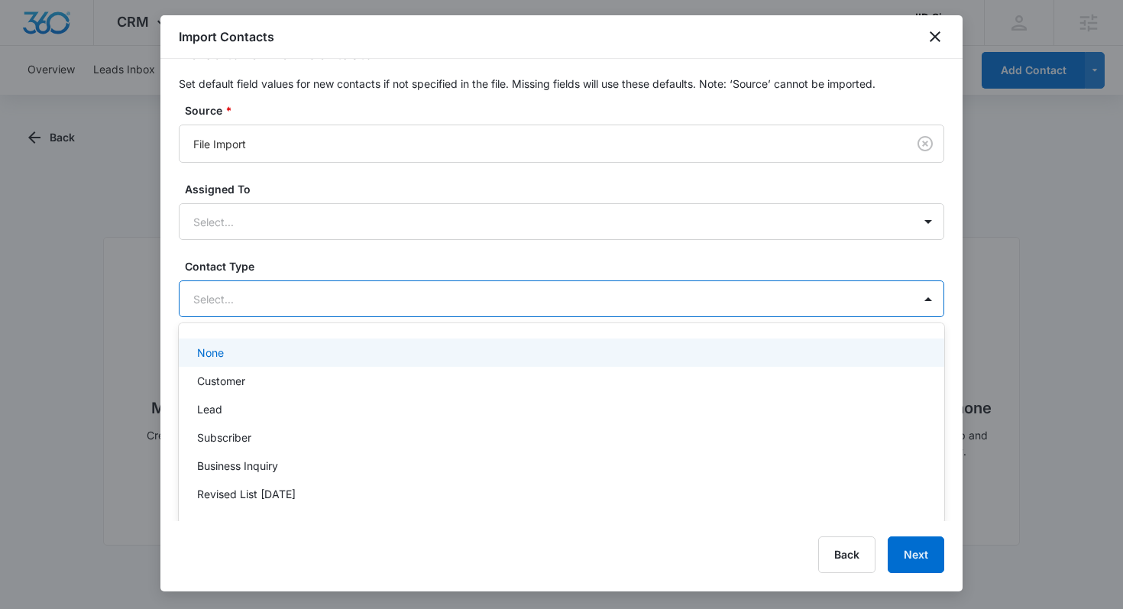
scroll to position [422, 0]
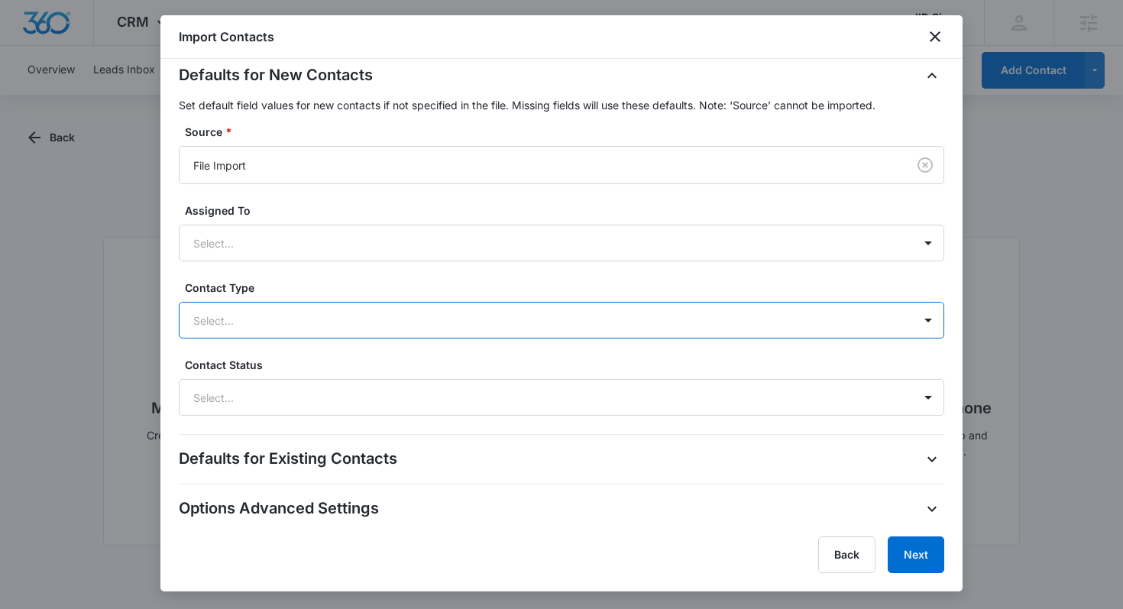
click at [395, 296] on div "Contact Type Select..." at bounding box center [561, 309] width 765 height 59
click at [366, 351] on div "Defaults for New Contacts Set default field values for new contacts if not spec…" at bounding box center [561, 239] width 765 height 352
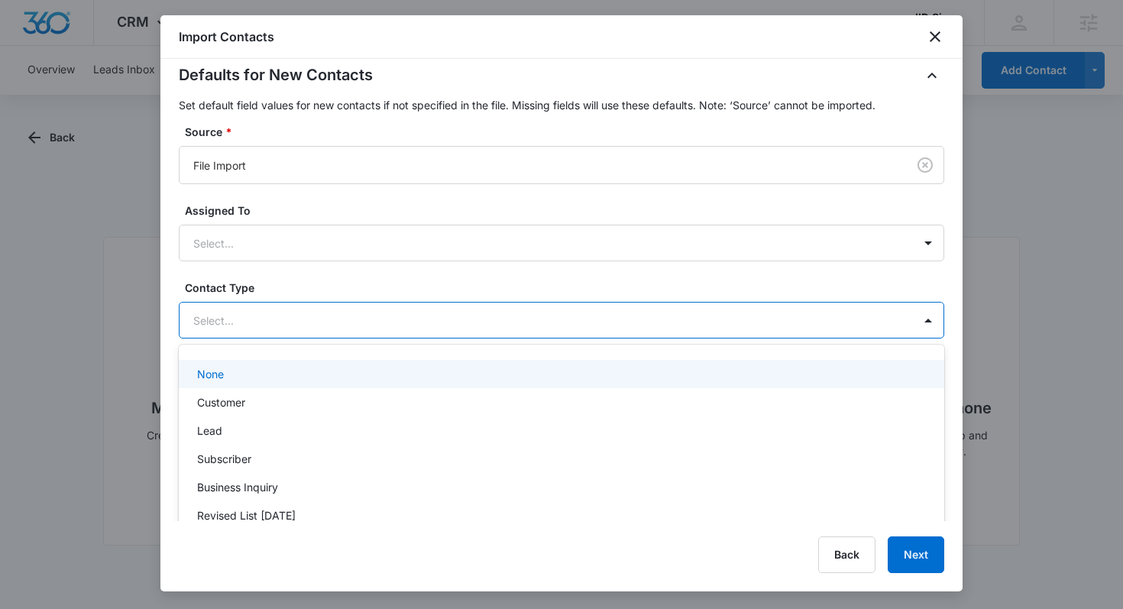
click at [373, 329] on div "Select..." at bounding box center [545, 320] width 733 height 34
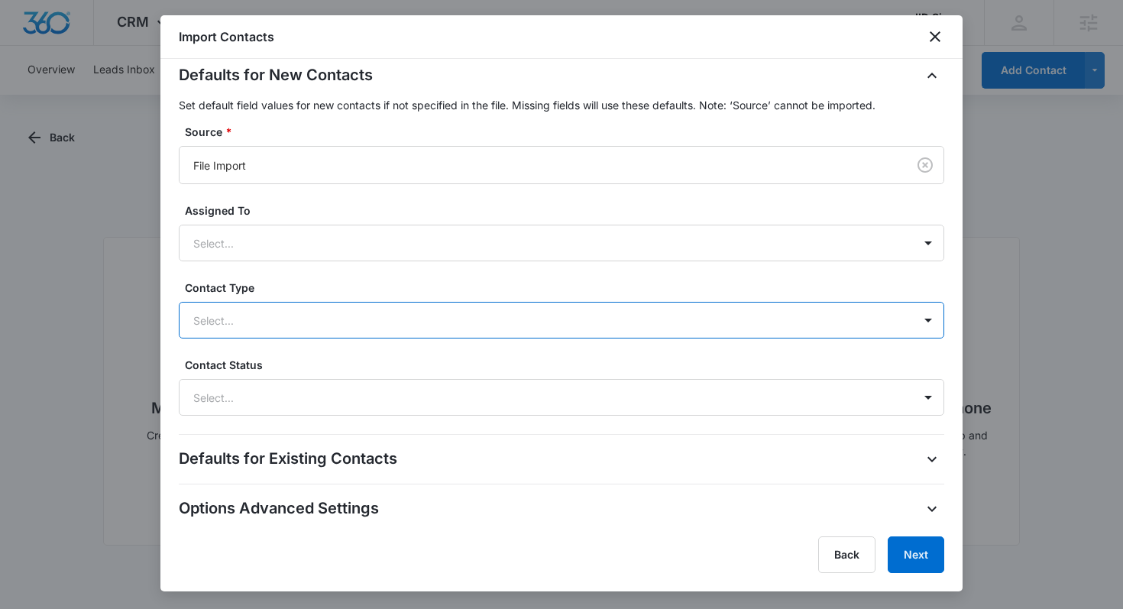
click at [913, 318] on div at bounding box center [928, 319] width 31 height 35
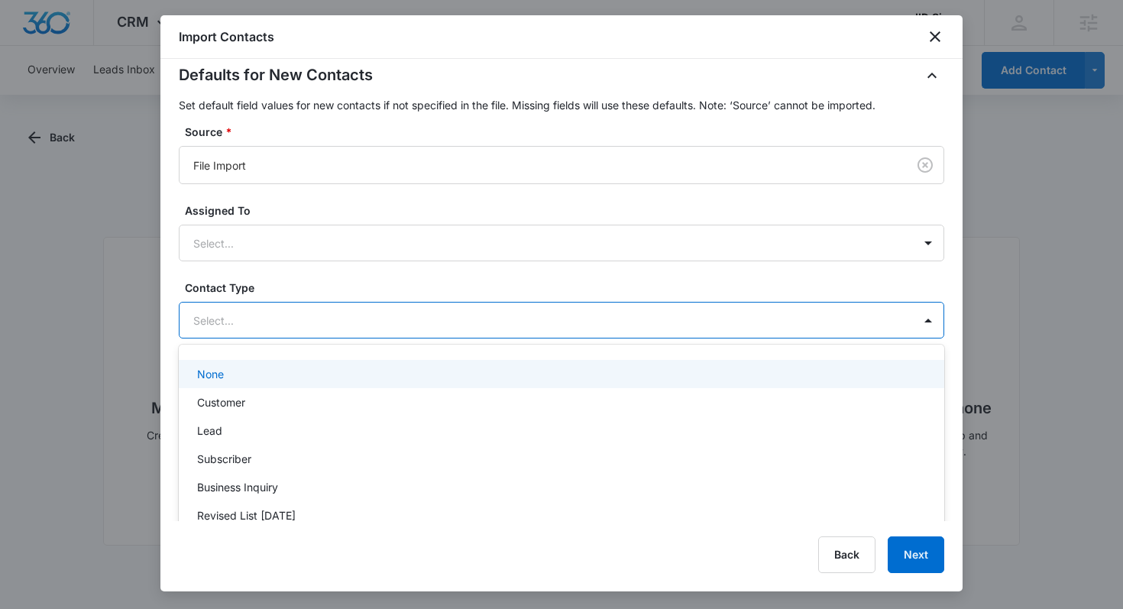
click at [365, 305] on div "Select..." at bounding box center [545, 320] width 733 height 34
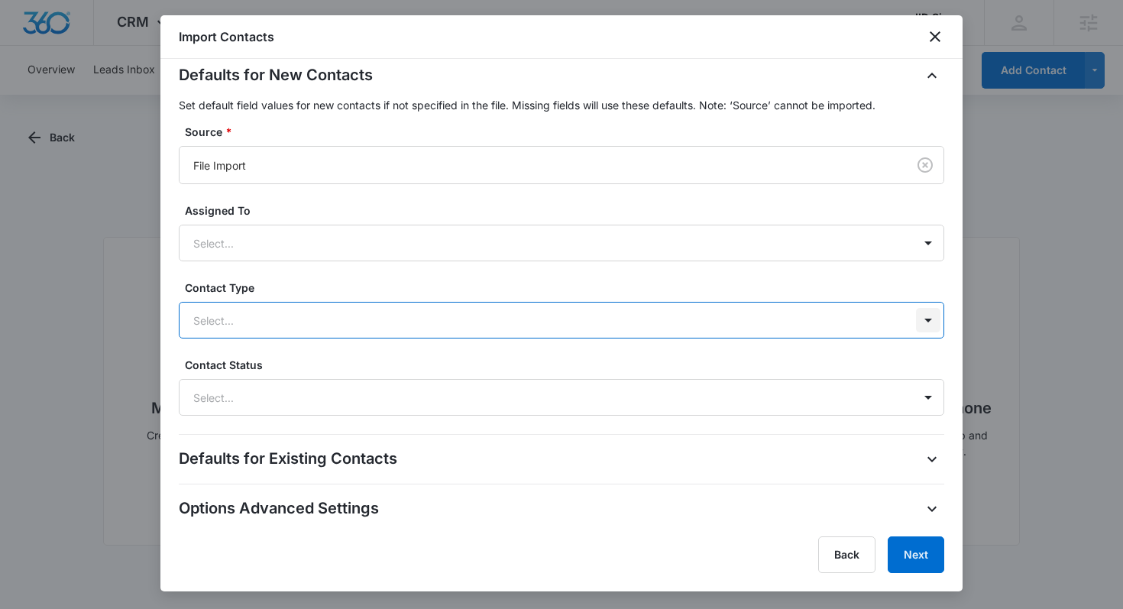
click at [939, 322] on div at bounding box center [928, 320] width 24 height 24
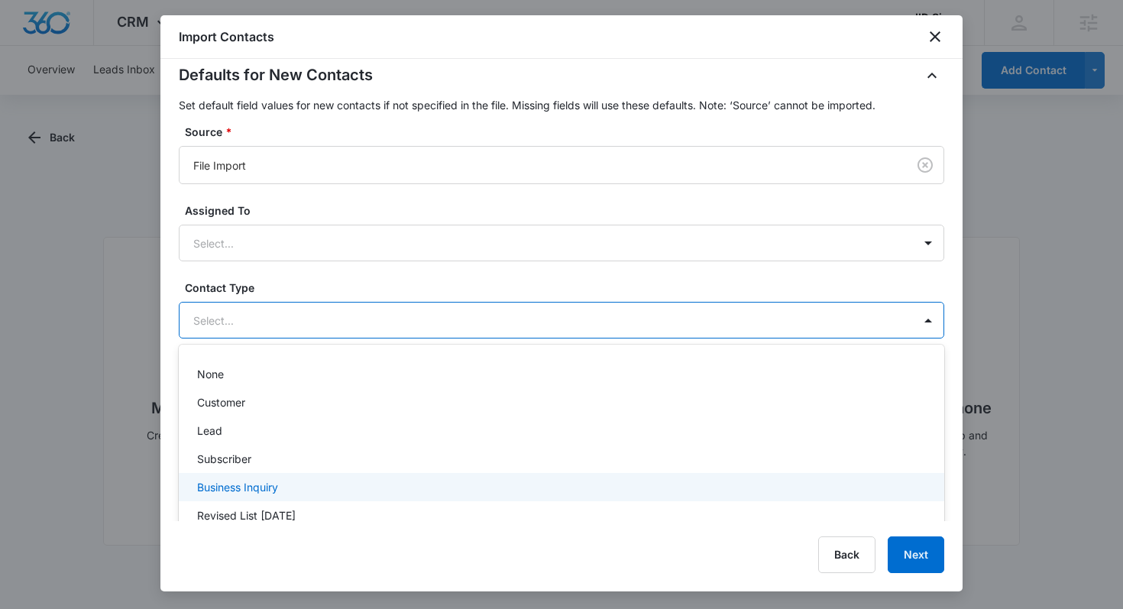
click at [346, 521] on div "Import Contacts Step 3 of 3 Import Settings Review the import settings below an…" at bounding box center [561, 303] width 802 height 576
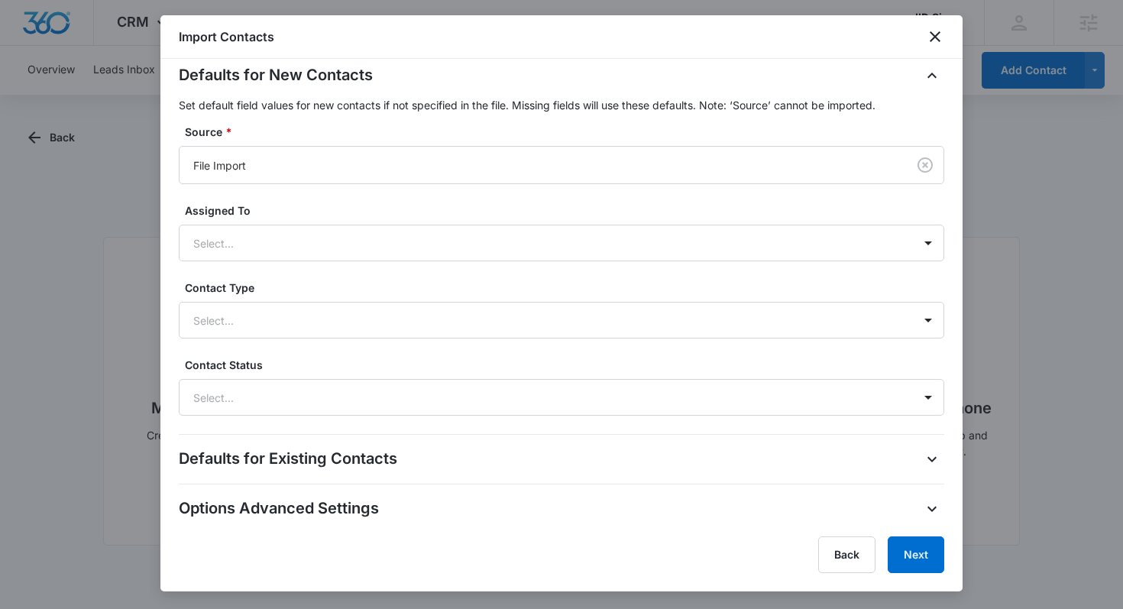
click at [370, 347] on div "Defaults for New Contacts Set default field values for new contacts if not spec…" at bounding box center [561, 239] width 765 height 352
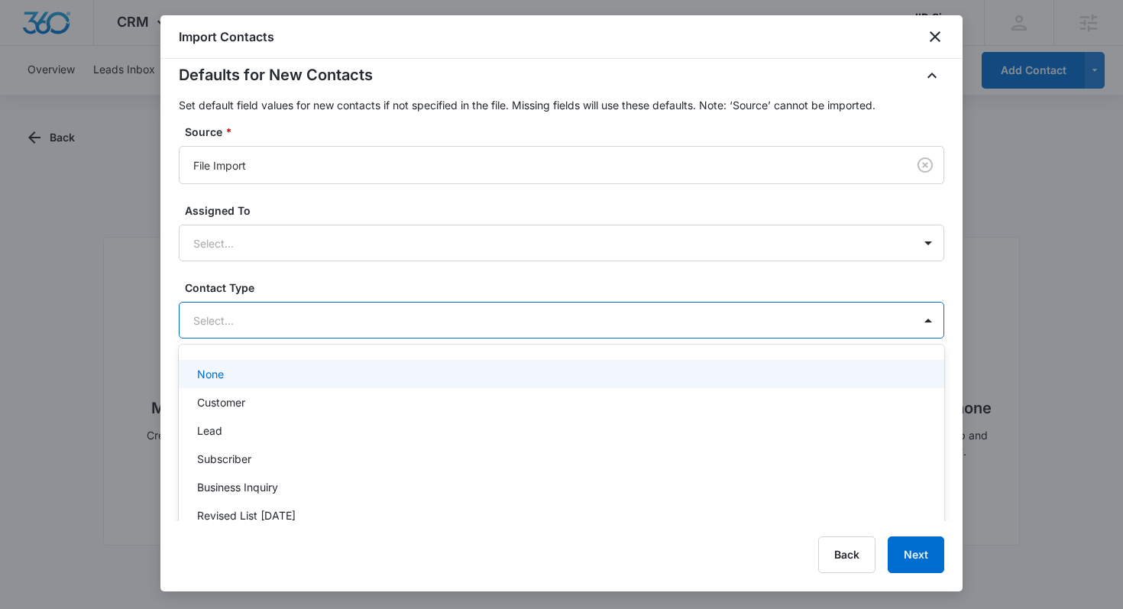
click at [394, 304] on div "Select..." at bounding box center [545, 320] width 733 height 34
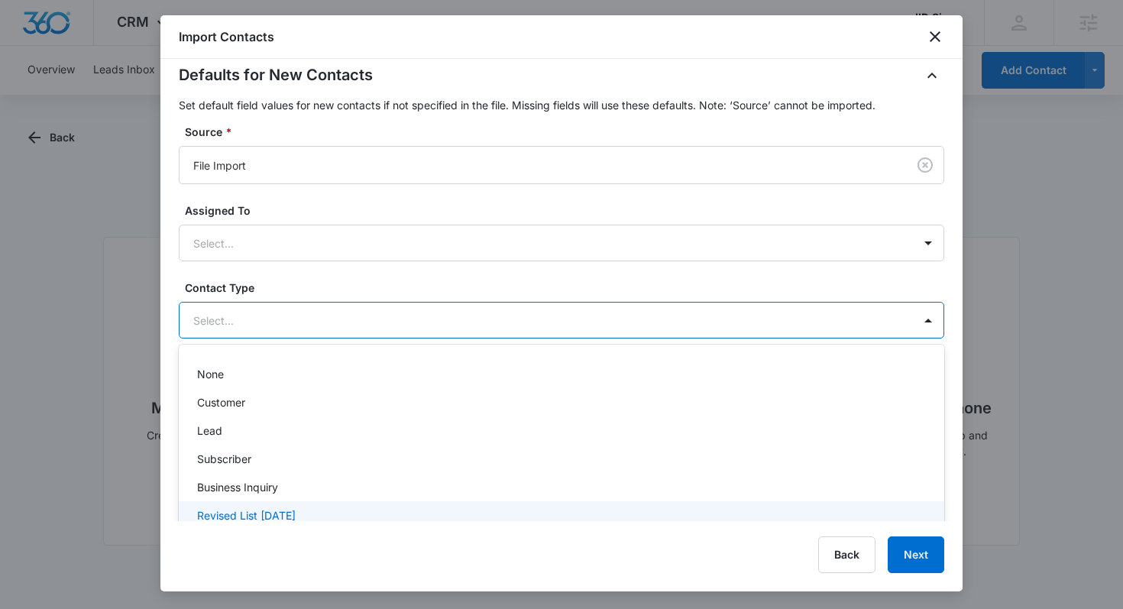
click at [296, 507] on p "Revised List [DATE]" at bounding box center [246, 515] width 99 height 16
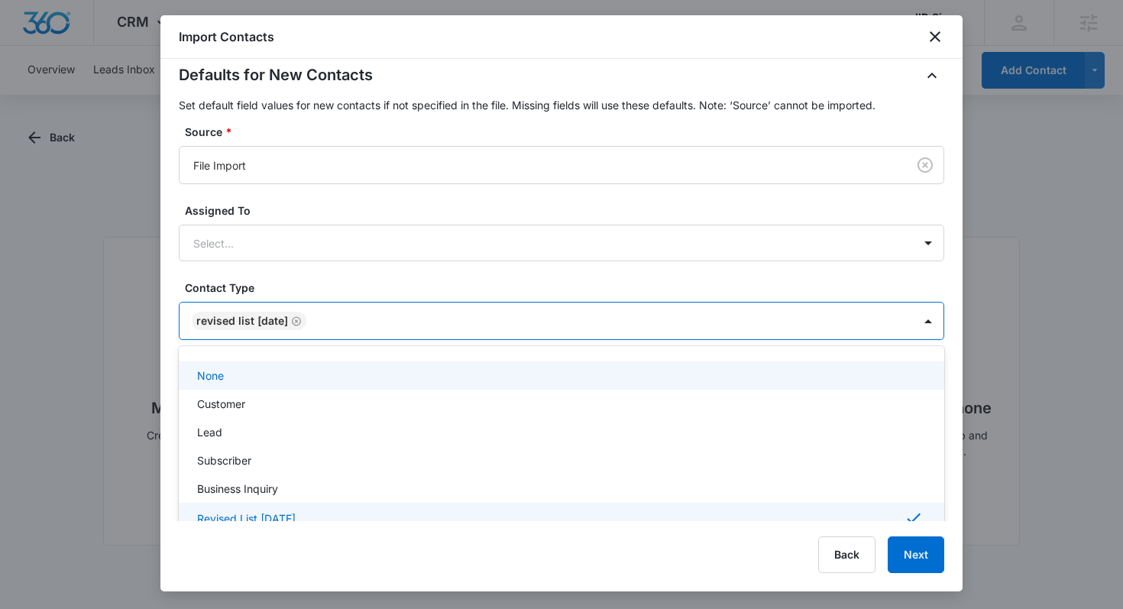
click at [399, 298] on div "Contact Type option Revised List [DATE], selected. None, 1 of 6. 6 results avai…" at bounding box center [561, 310] width 765 height 60
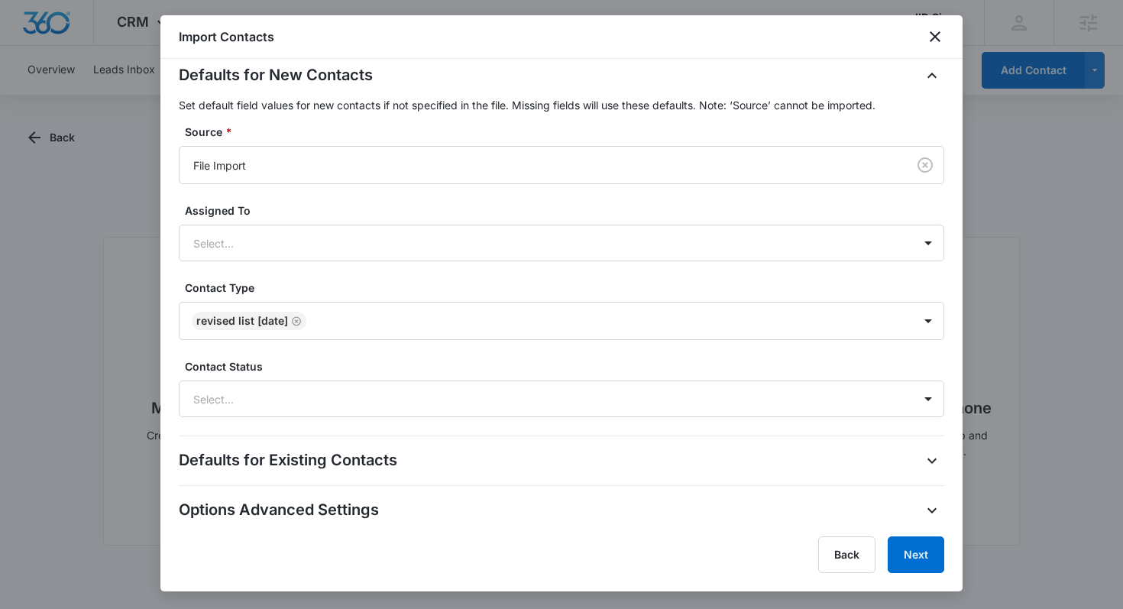
scroll to position [400, 0]
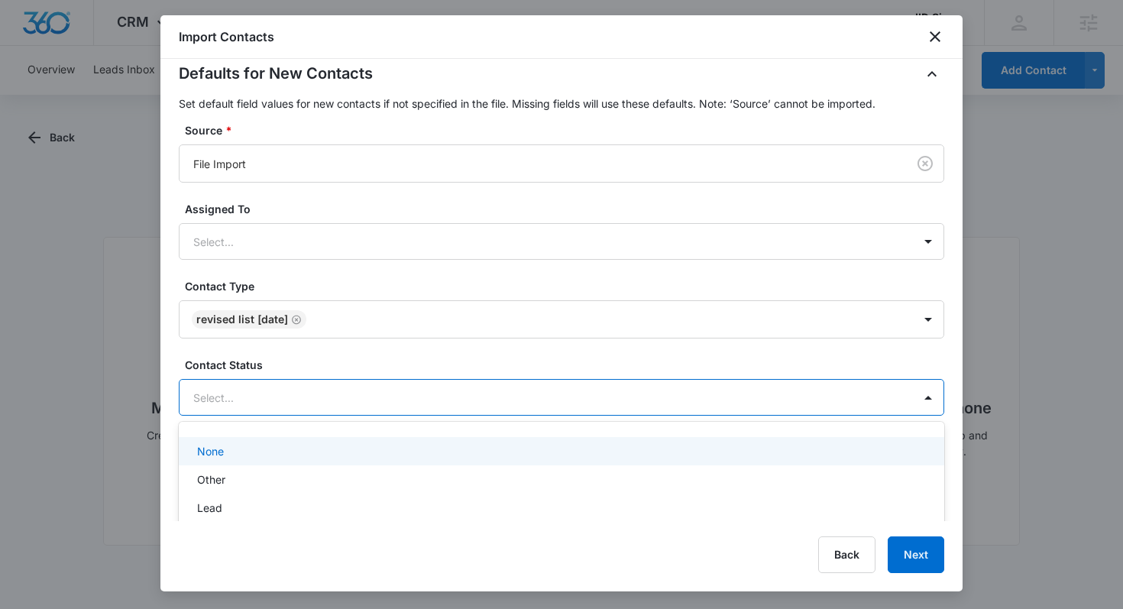
click at [367, 396] on div at bounding box center [543, 397] width 700 height 19
click at [285, 445] on div "None" at bounding box center [560, 451] width 726 height 16
click at [230, 401] on icon "Remove None" at bounding box center [231, 398] width 11 height 11
click at [323, 344] on div "Defaults for New Contacts Set default field values for new contacts if not spec…" at bounding box center [561, 239] width 765 height 354
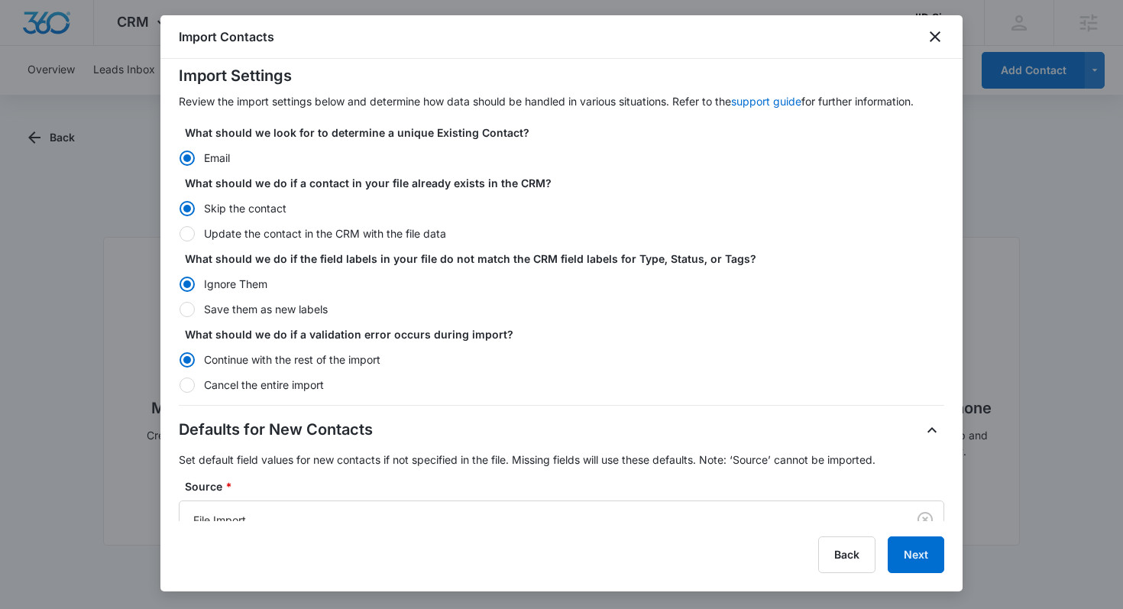
scroll to position [0, 0]
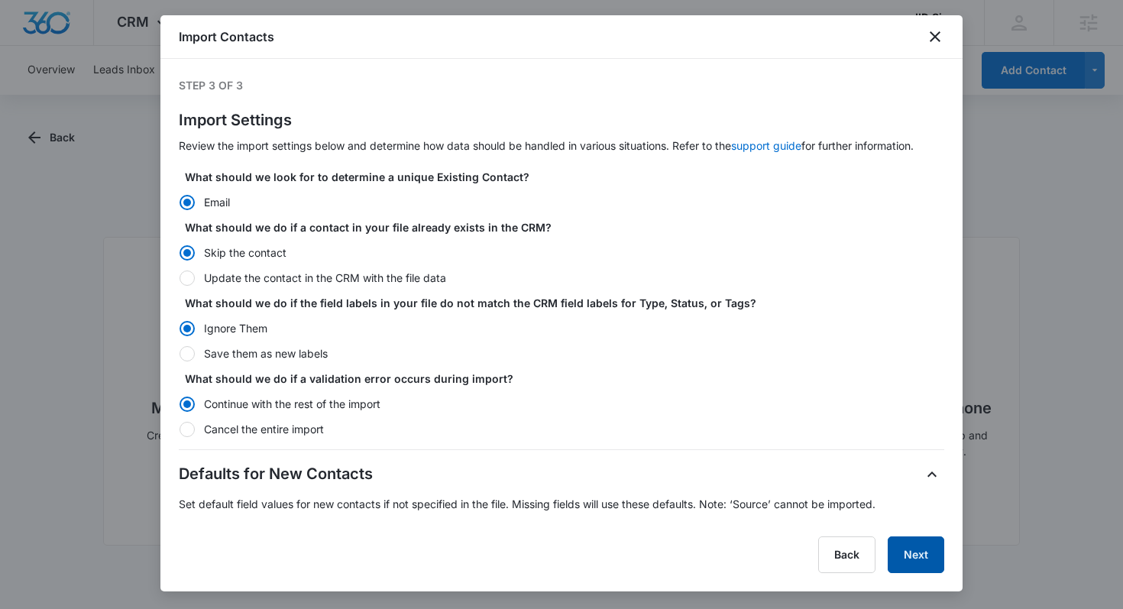
click at [914, 558] on button "Next" at bounding box center [915, 554] width 57 height 37
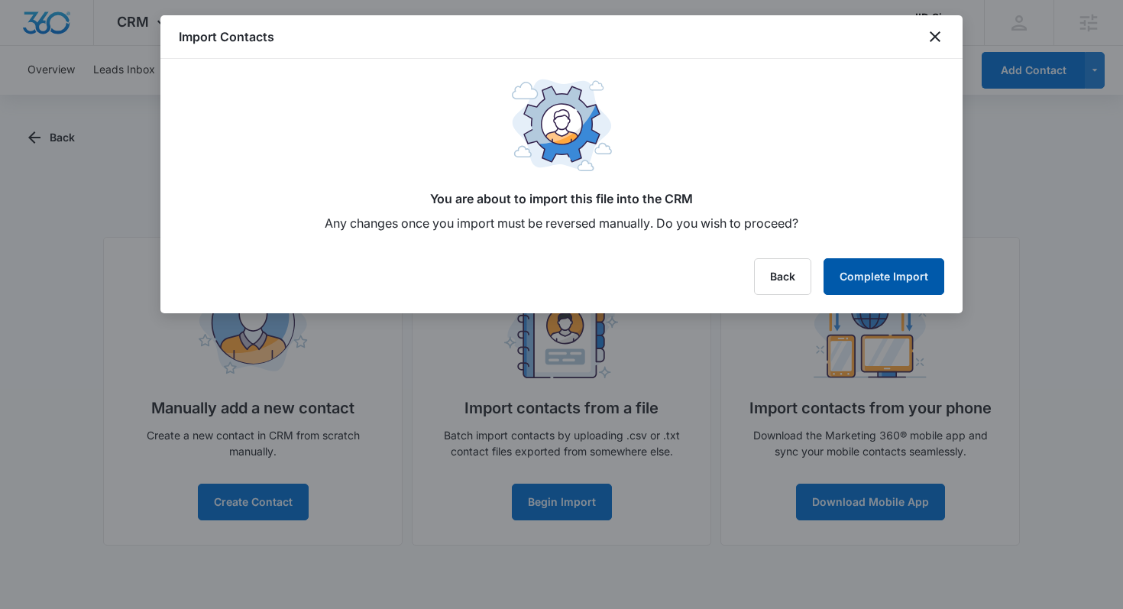
click at [872, 270] on button "Complete Import" at bounding box center [883, 276] width 121 height 37
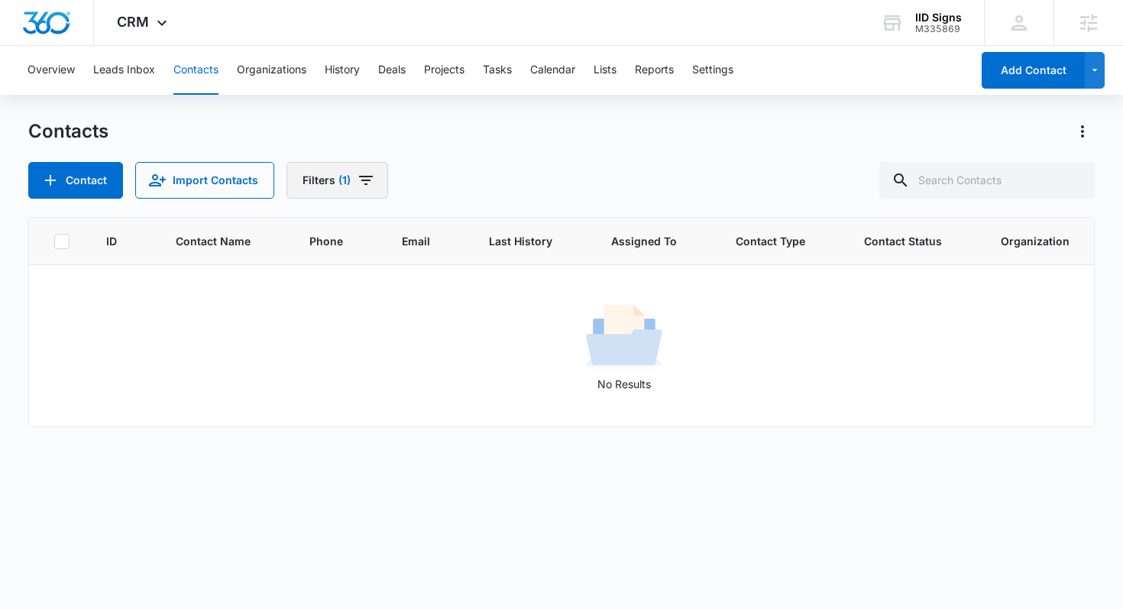
click at [344, 176] on span "(1)" at bounding box center [344, 180] width 12 height 11
click at [372, 356] on div "Type 1" at bounding box center [391, 355] width 176 height 24
click at [358, 356] on icon "Clear" at bounding box center [356, 355] width 11 height 11
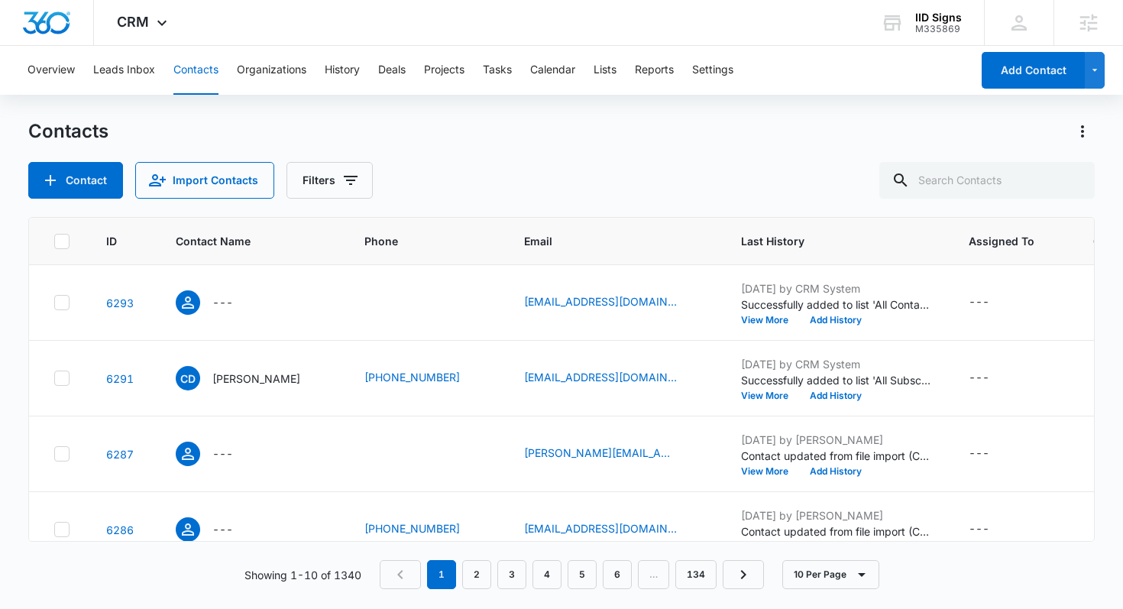
click at [587, 141] on div "Contacts" at bounding box center [561, 131] width 1067 height 24
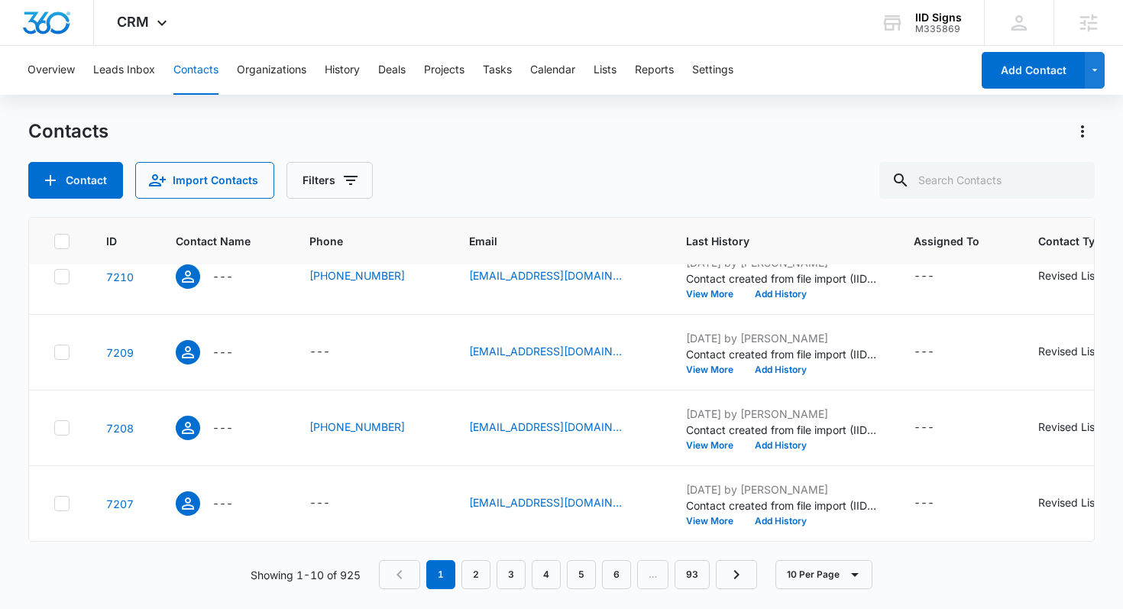
scroll to position [519, 0]
click at [467, 583] on link "2" at bounding box center [475, 574] width 29 height 29
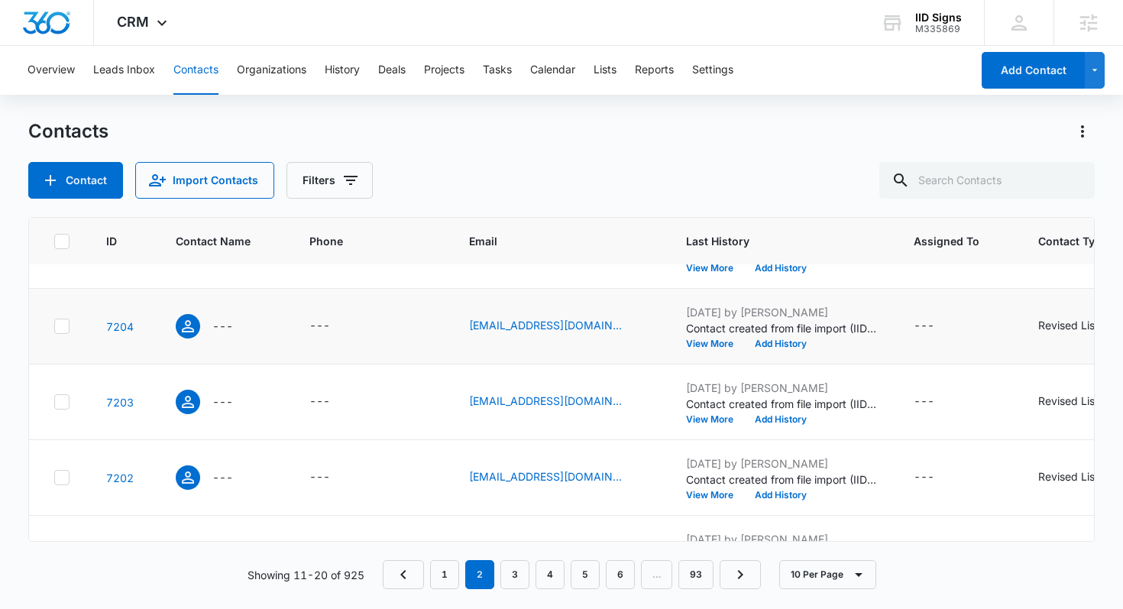
scroll to position [0, 0]
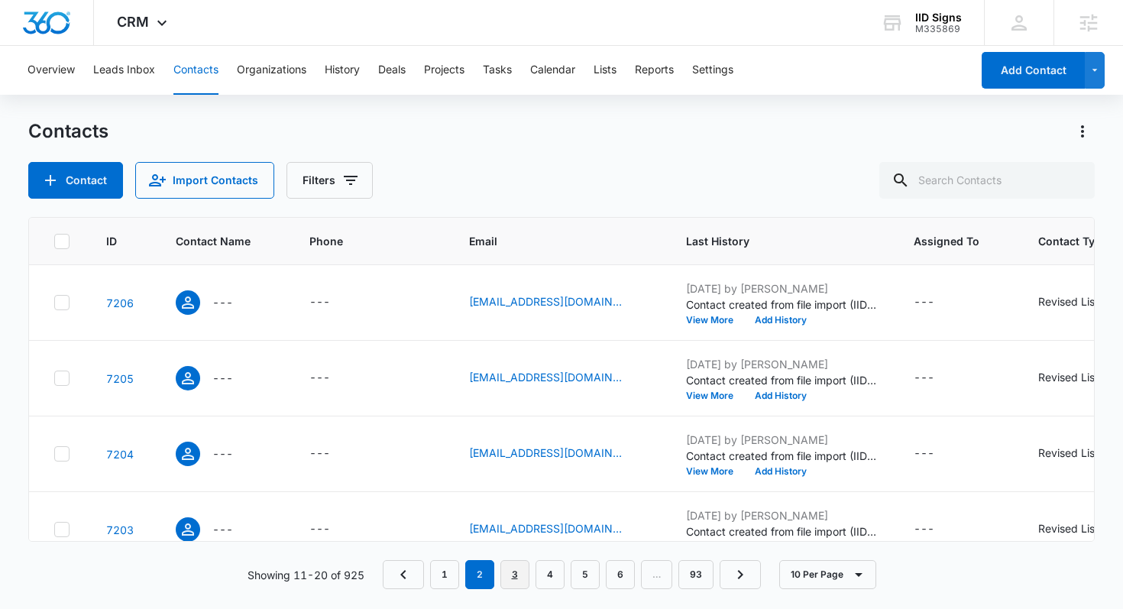
click at [516, 582] on link "3" at bounding box center [514, 574] width 29 height 29
click at [433, 578] on link "1" at bounding box center [444, 574] width 29 height 29
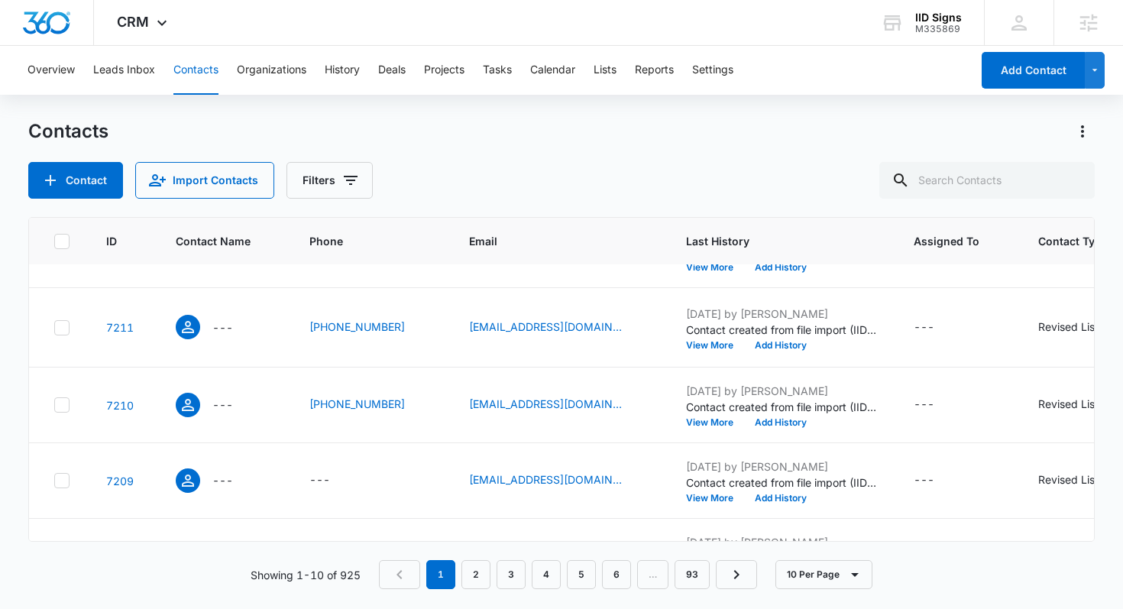
scroll to position [519, 0]
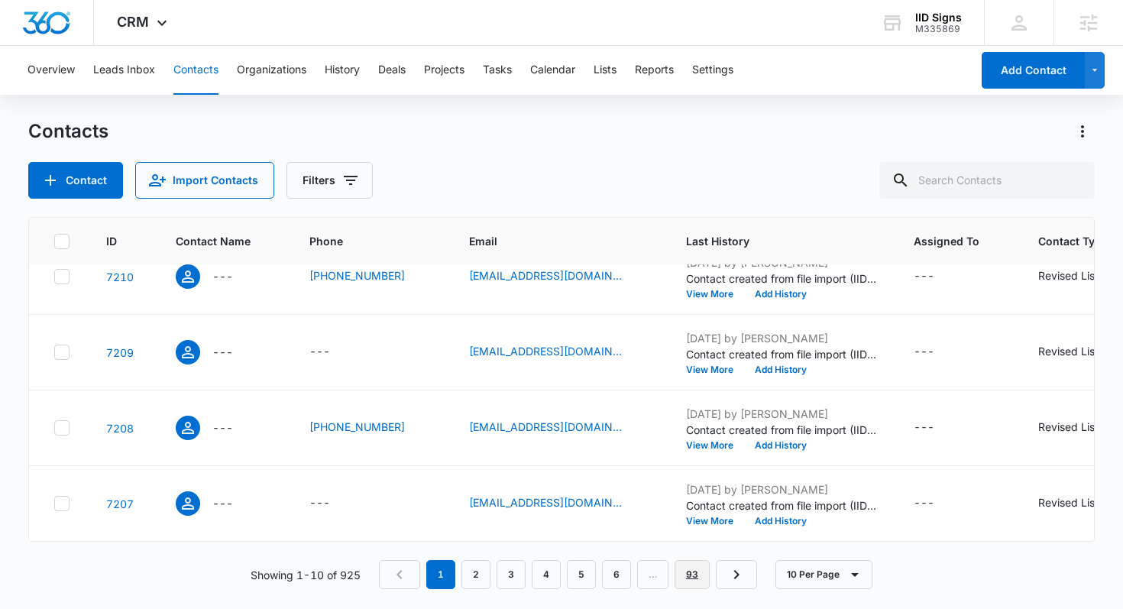
click at [690, 575] on link "93" at bounding box center [691, 574] width 35 height 29
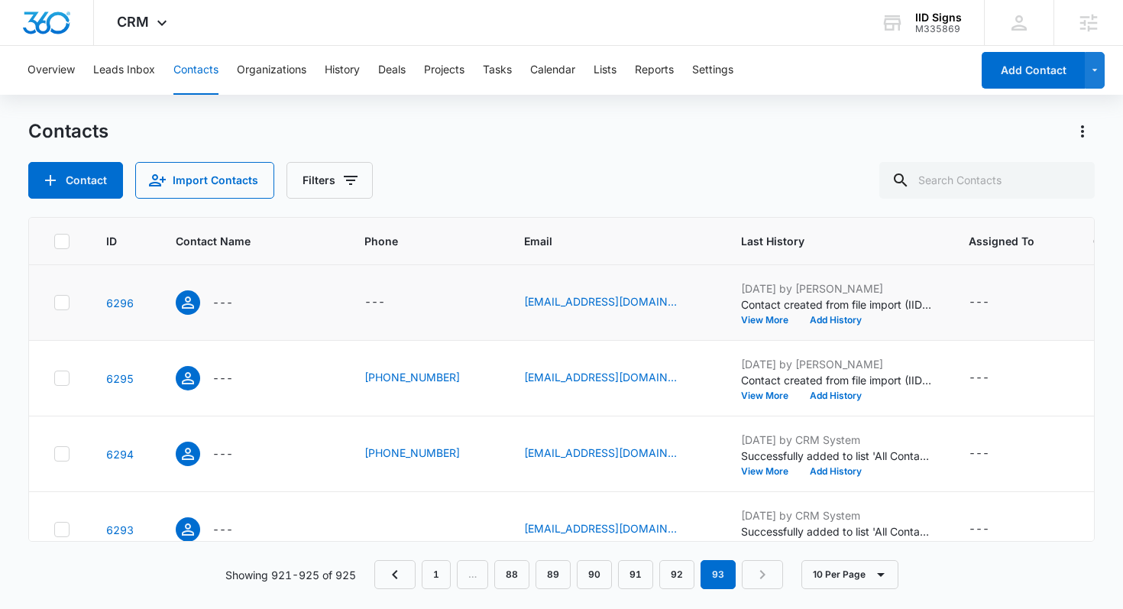
scroll to position [105, 0]
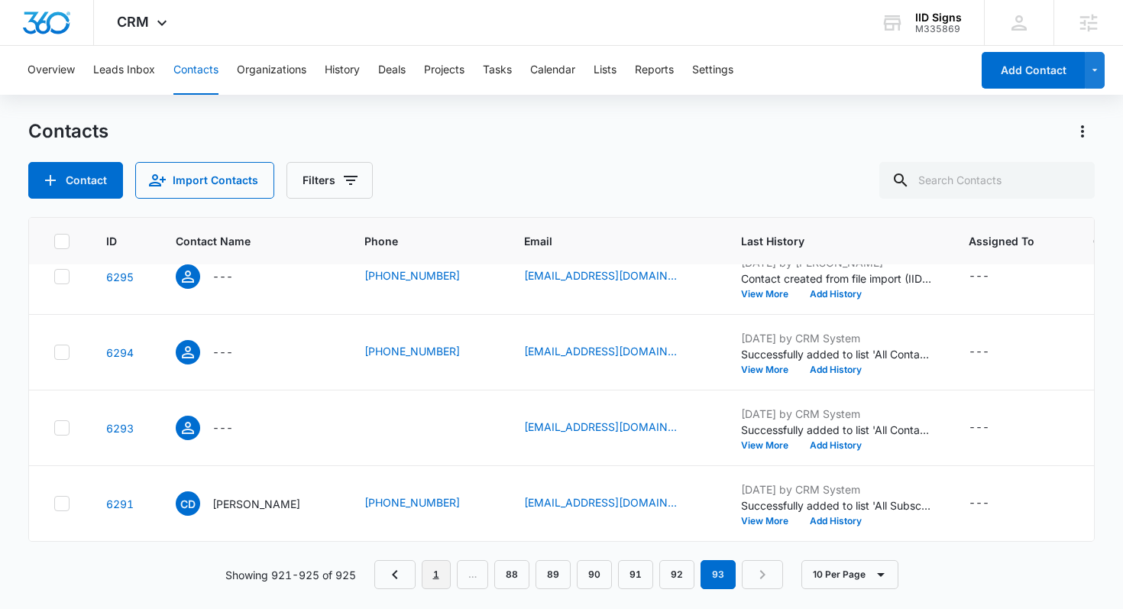
click at [446, 575] on link "1" at bounding box center [436, 574] width 29 height 29
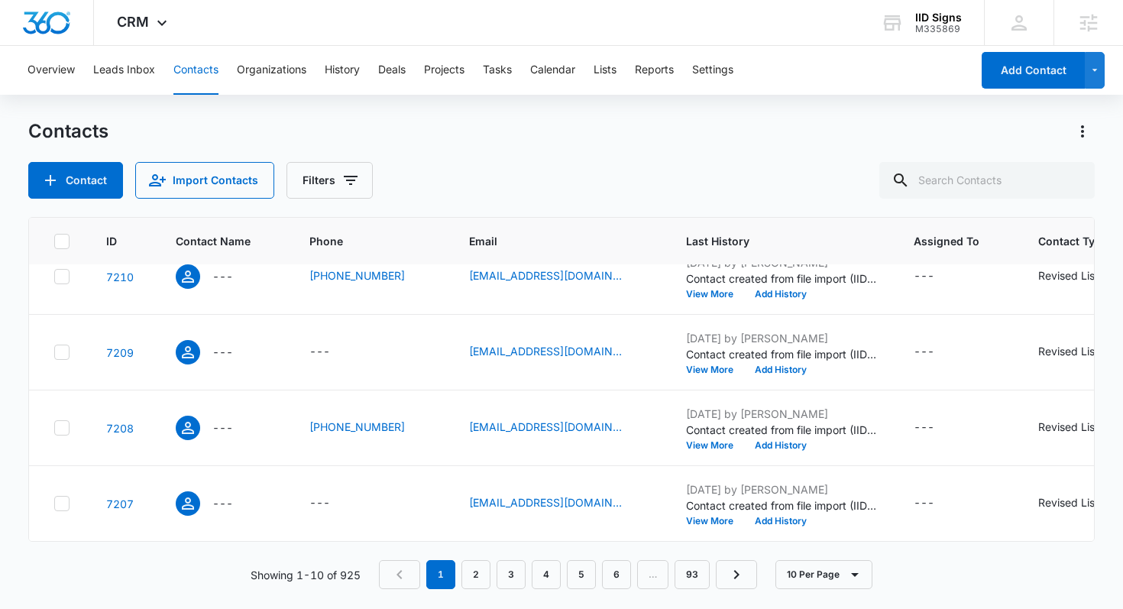
scroll to position [0, 0]
